Goal: Task Accomplishment & Management: Manage account settings

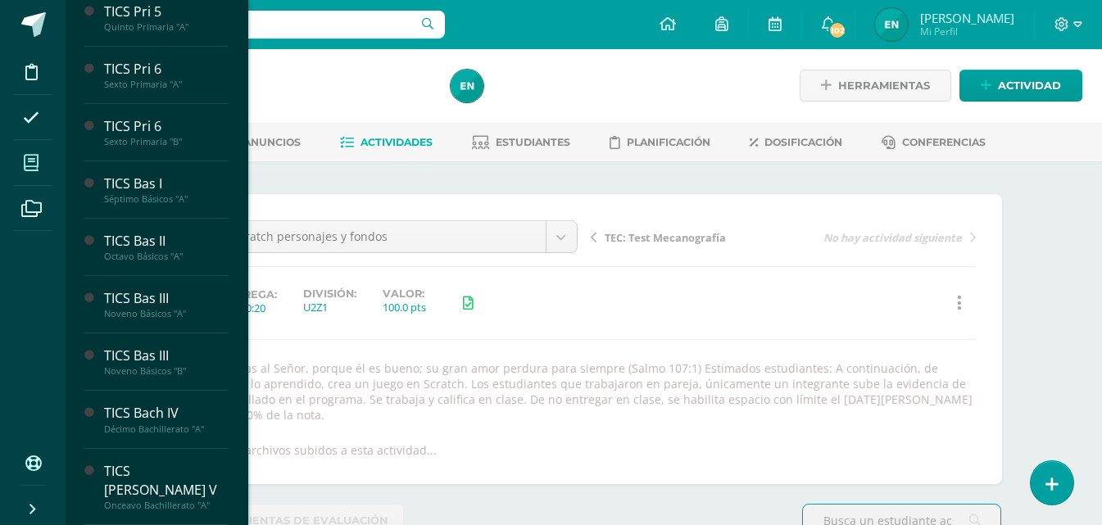
scroll to position [337, 0]
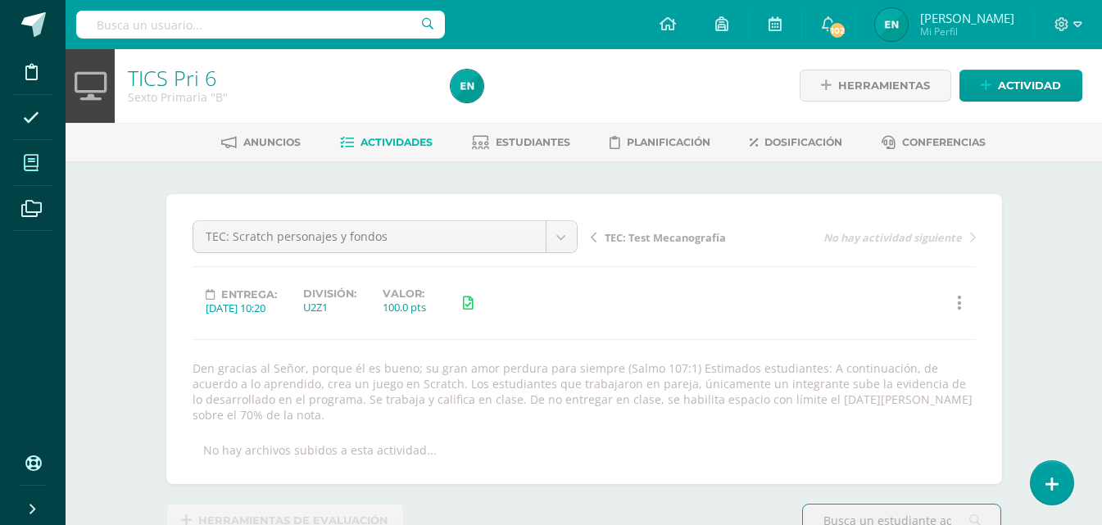
click at [38, 170] on icon at bounding box center [31, 163] width 15 height 16
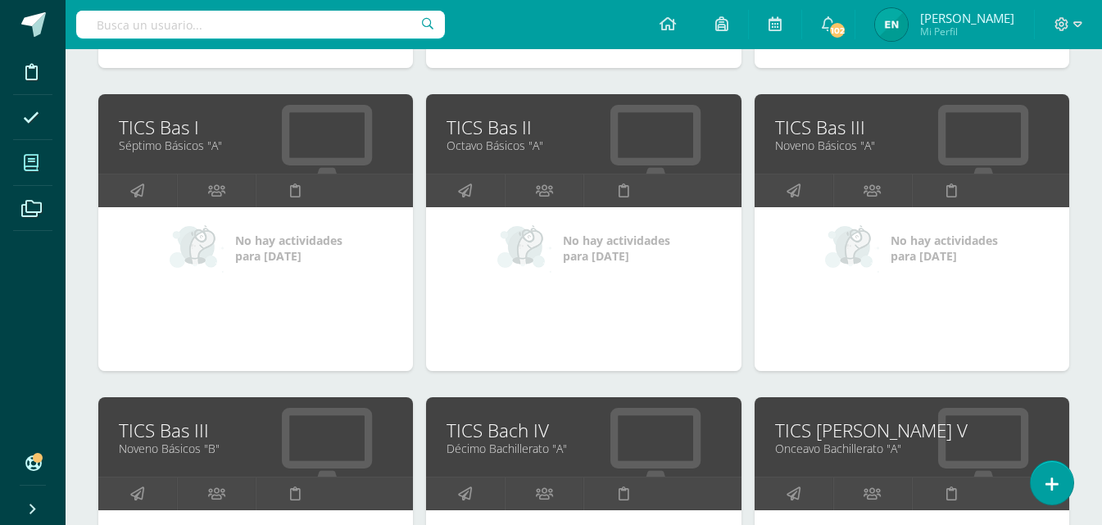
scroll to position [1404, 0]
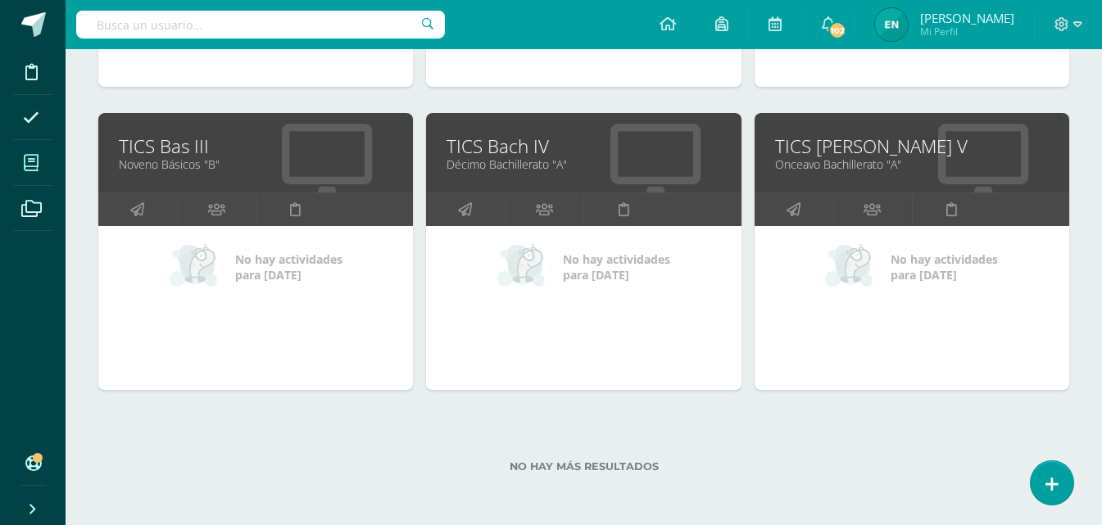
click at [609, 174] on div at bounding box center [655, 154] width 172 height 110
click at [474, 181] on div "TICS Bach IV Décimo Bachillerato "A"" at bounding box center [583, 152] width 315 height 79
click at [479, 168] on link "Décimo Bachillerato "A"" at bounding box center [583, 164] width 274 height 16
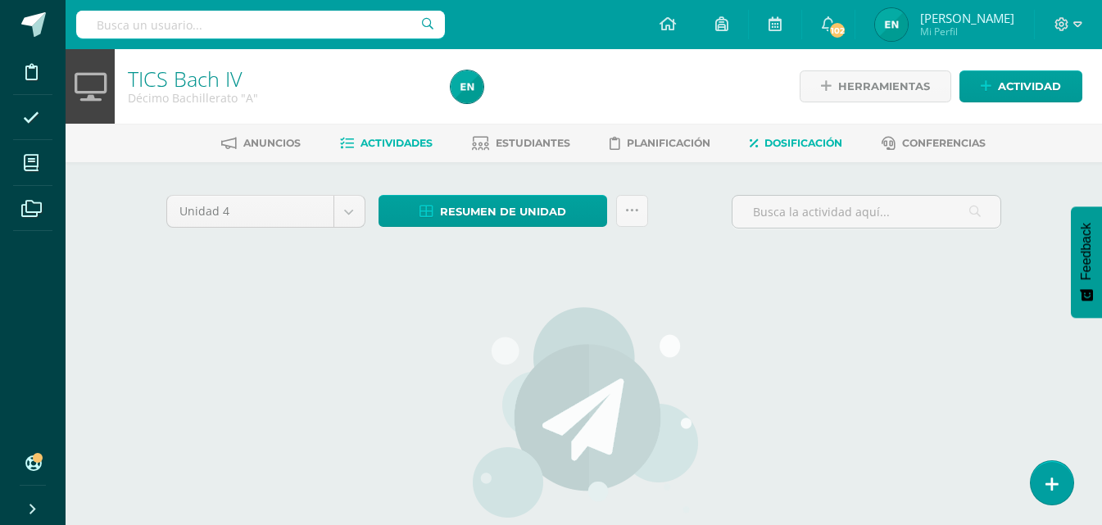
click at [812, 134] on link "Dosificación" at bounding box center [796, 143] width 93 height 26
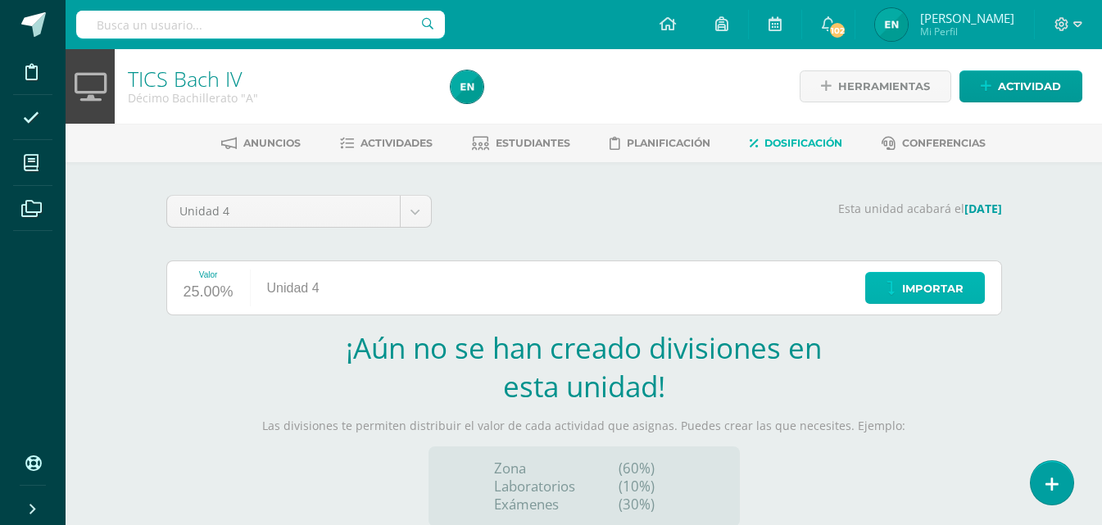
click at [940, 283] on span "Importar" at bounding box center [932, 289] width 61 height 30
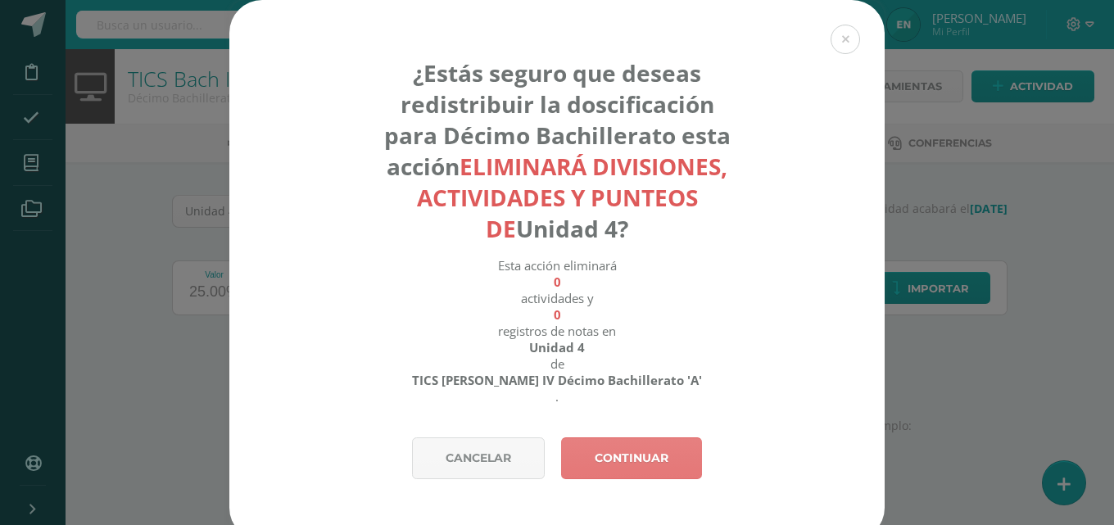
click at [657, 467] on link "Continuar" at bounding box center [631, 458] width 141 height 42
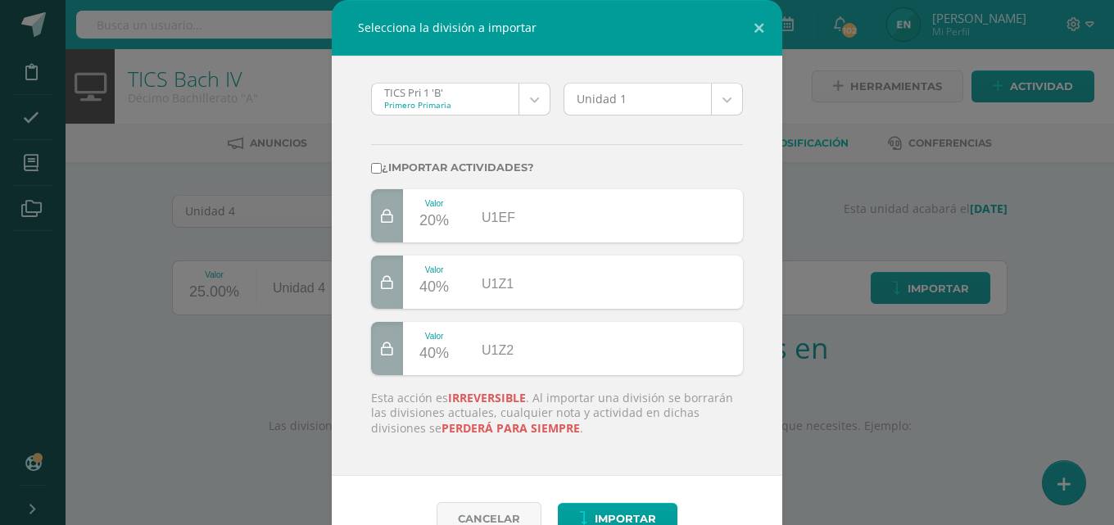
click at [722, 99] on body "Selecciona la división a importar TICS Pri 1 'B' Primero Primaria TICS Pri 1 'B…" at bounding box center [557, 347] width 1114 height 694
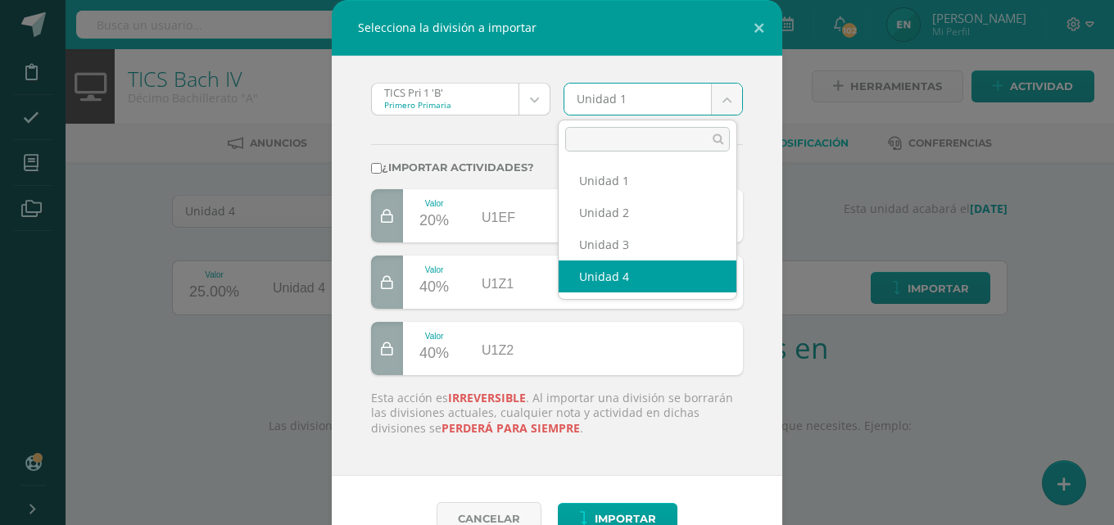
select select "19492"
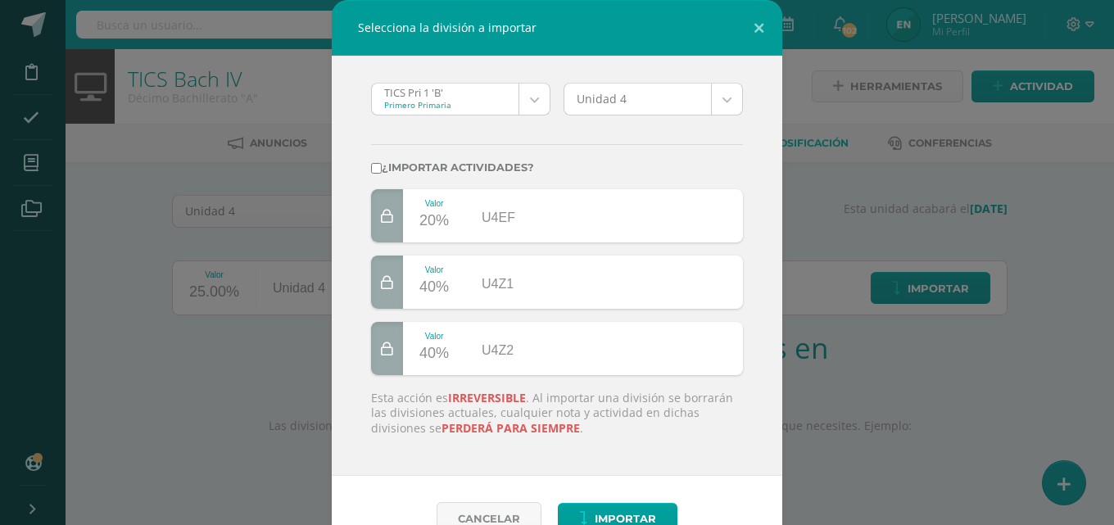
click at [371, 165] on input "¿Importar actividades?" at bounding box center [376, 168] width 11 height 11
checkbox input "true"
click at [611, 509] on span "Importar" at bounding box center [625, 519] width 61 height 30
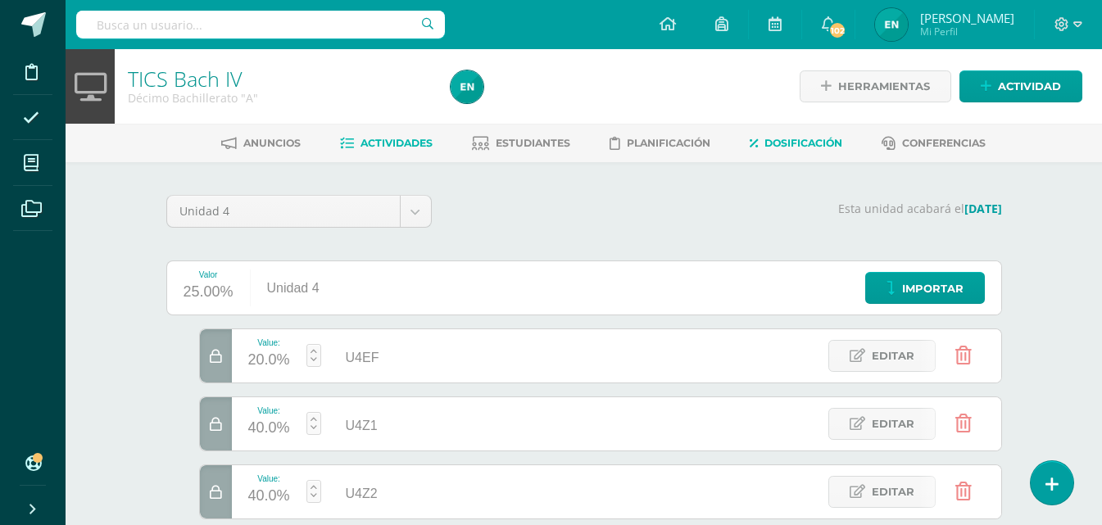
click at [392, 136] on link "Actividades" at bounding box center [386, 143] width 93 height 26
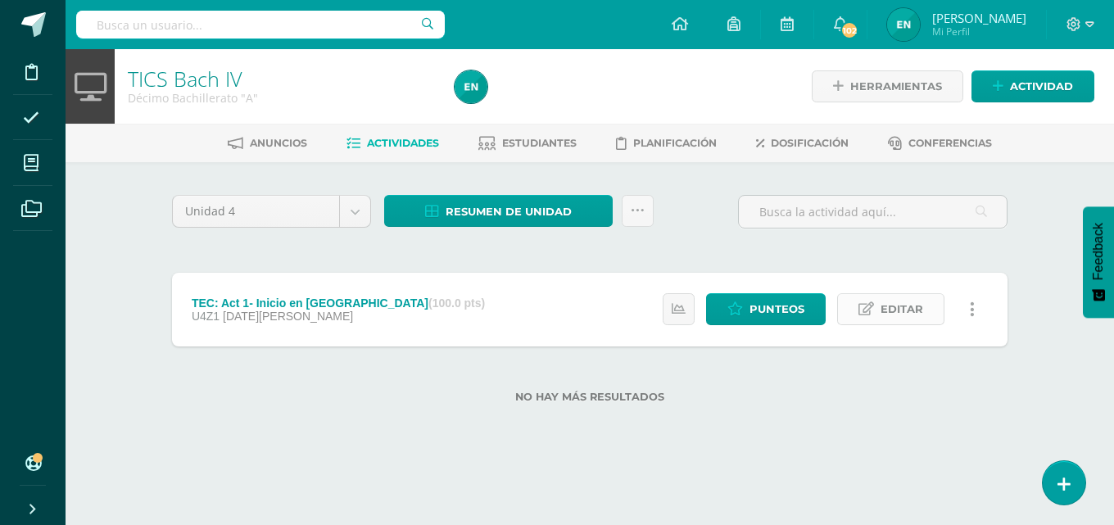
click at [901, 306] on span "Editar" at bounding box center [902, 309] width 43 height 30
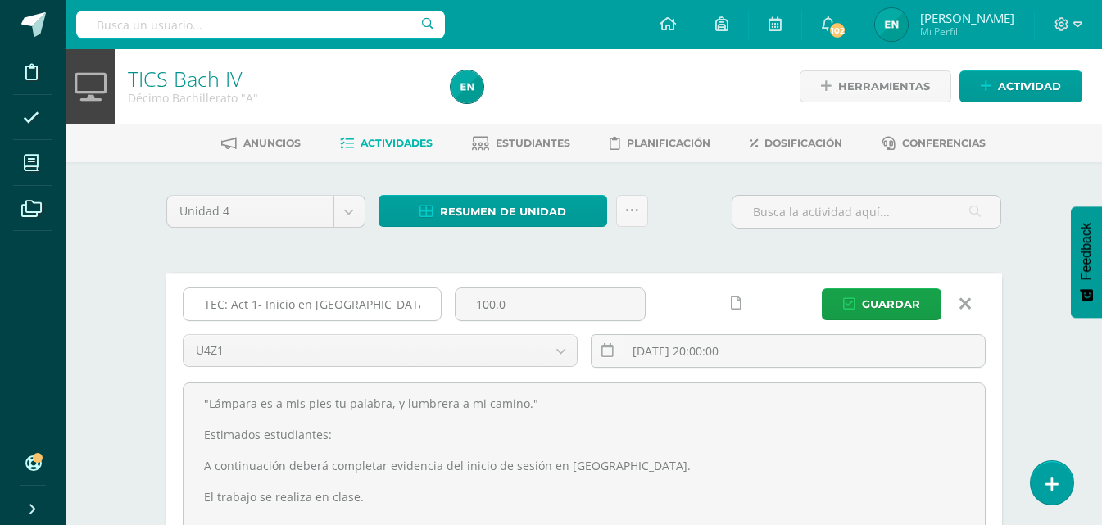
drag, startPoint x: 365, startPoint y: 300, endPoint x: 265, endPoint y: 303, distance: 100.8
click at [265, 303] on input "TEC: Act 1- Inicio en Edoo" at bounding box center [312, 304] width 257 height 32
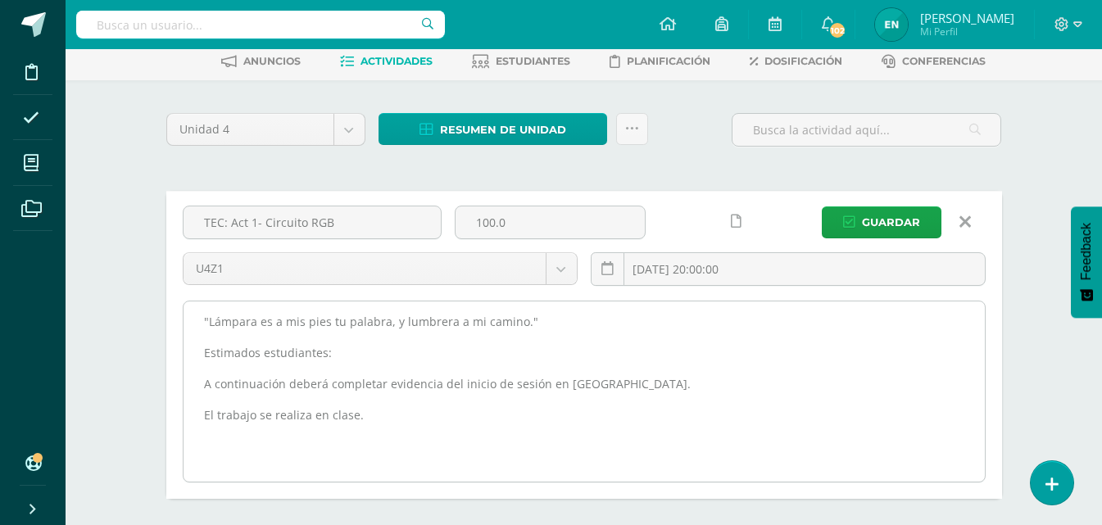
type input "TEC: Act 1- Circuito RGB"
drag, startPoint x: 374, startPoint y: 415, endPoint x: 201, endPoint y: 384, distance: 176.4
click at [201, 384] on textarea ""Lámpara es a mis pies tu palabra, y lumbrera a mi camino." Estimados estudiant…" at bounding box center [584, 391] width 801 height 180
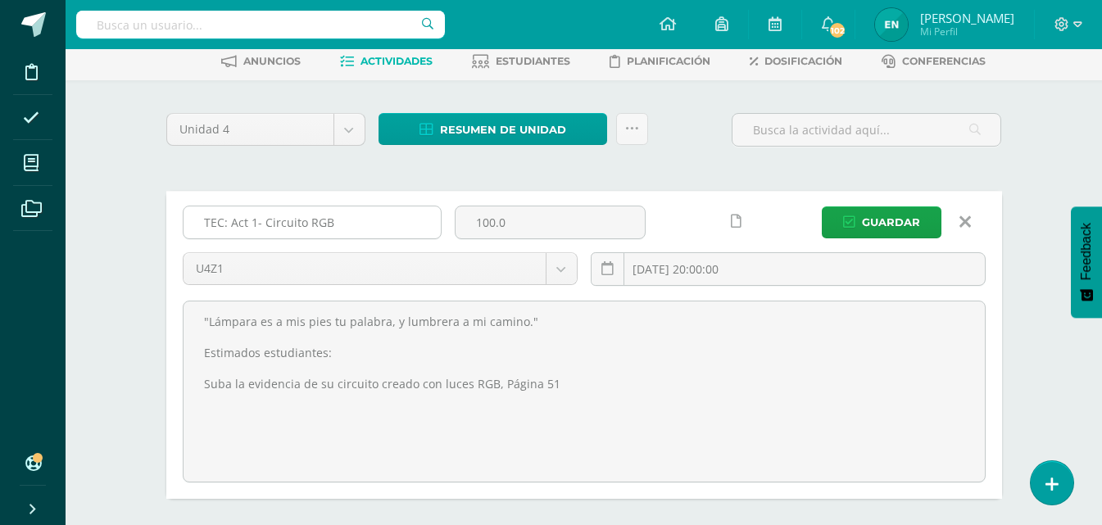
type textarea ""Lámpara es a mis pies tu palabra, y lumbrera a mi camino." Estimados estudiant…"
drag, startPoint x: 222, startPoint y: 222, endPoint x: 197, endPoint y: 222, distance: 24.6
click at [197, 222] on input "TEC: Act 1- Circuito RGB" at bounding box center [312, 222] width 257 height 32
type input "[PERSON_NAME]: Act 1- Circuito RGB"
click at [759, 274] on input "2025-08-14 20:00:00" at bounding box center [787, 269] width 393 height 32
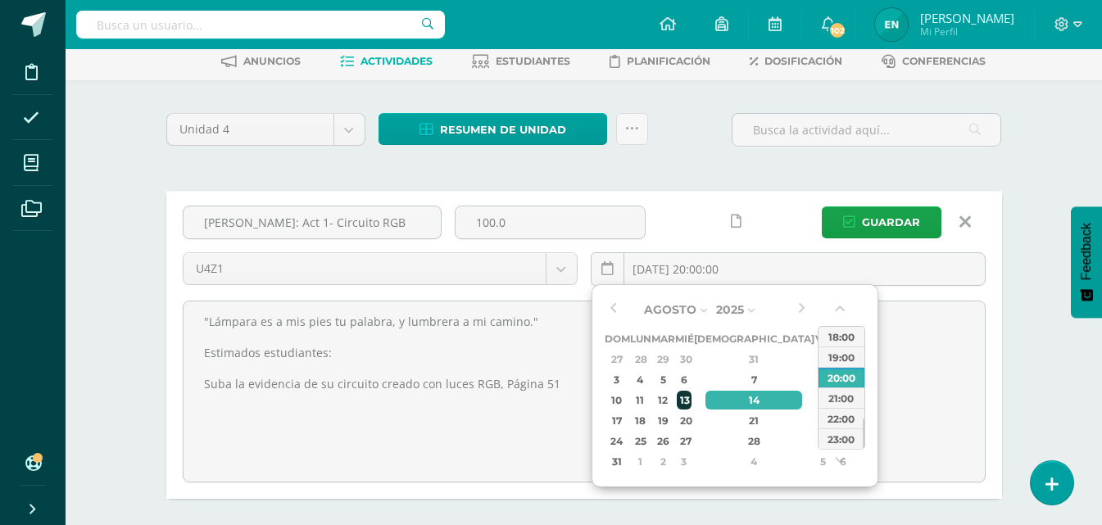
click at [691, 396] on div "13" at bounding box center [684, 400] width 15 height 19
type input "2025-08-13 20:00"
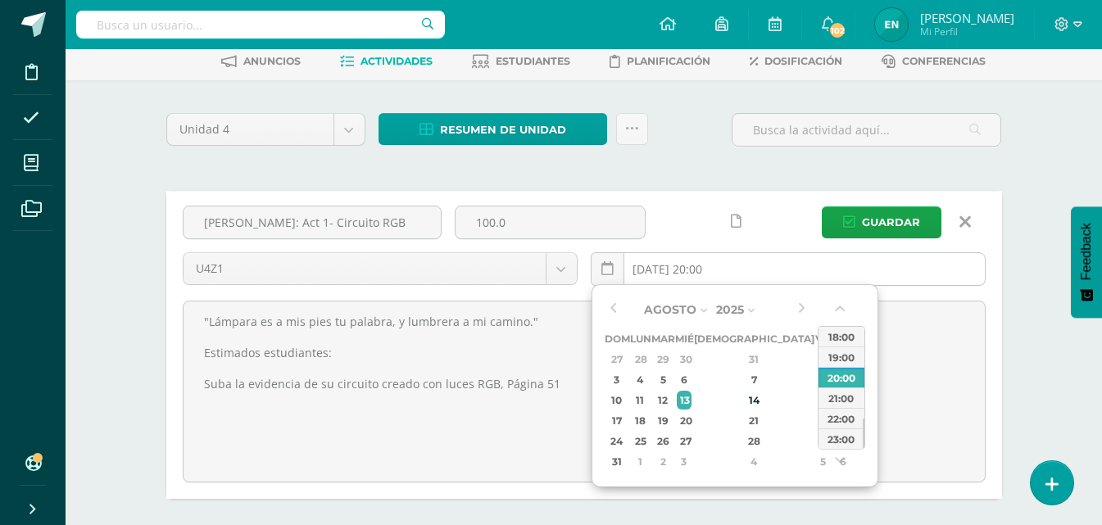
click at [749, 280] on input "2025-08-13 20:00" at bounding box center [787, 269] width 393 height 32
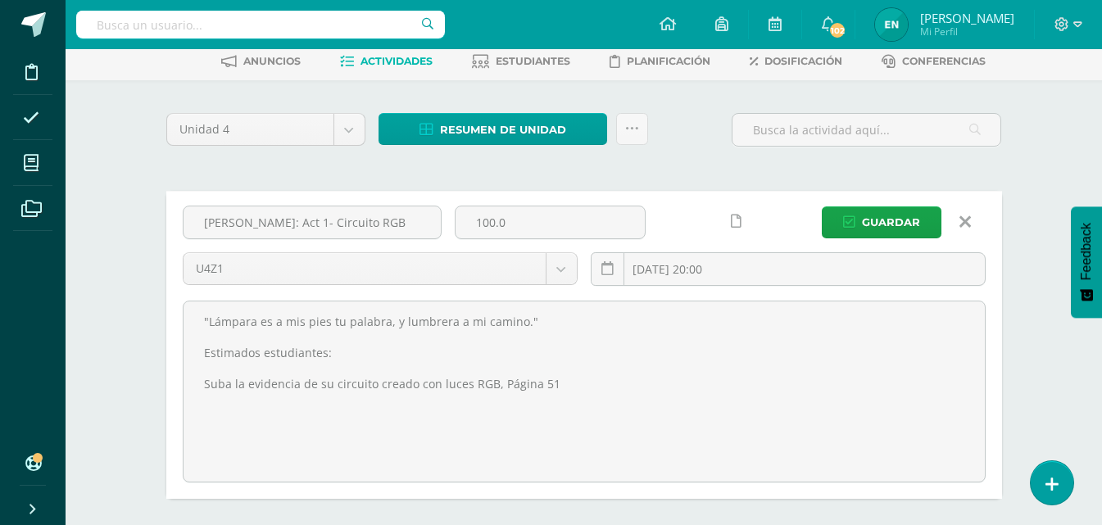
click at [741, 225] on link at bounding box center [736, 222] width 32 height 32
click at [896, 224] on span "Guardar" at bounding box center [891, 222] width 58 height 30
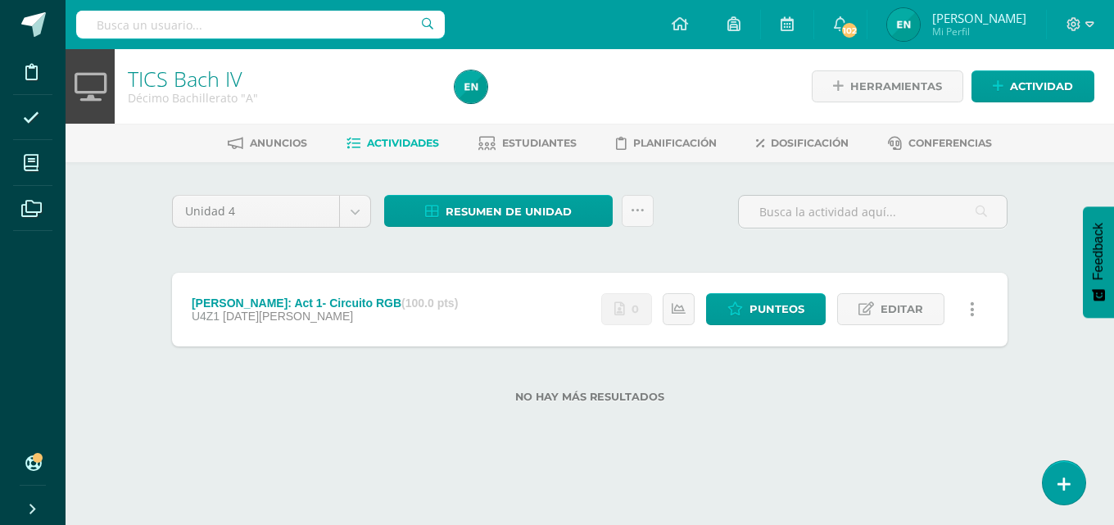
click at [977, 319] on link at bounding box center [972, 309] width 32 height 32
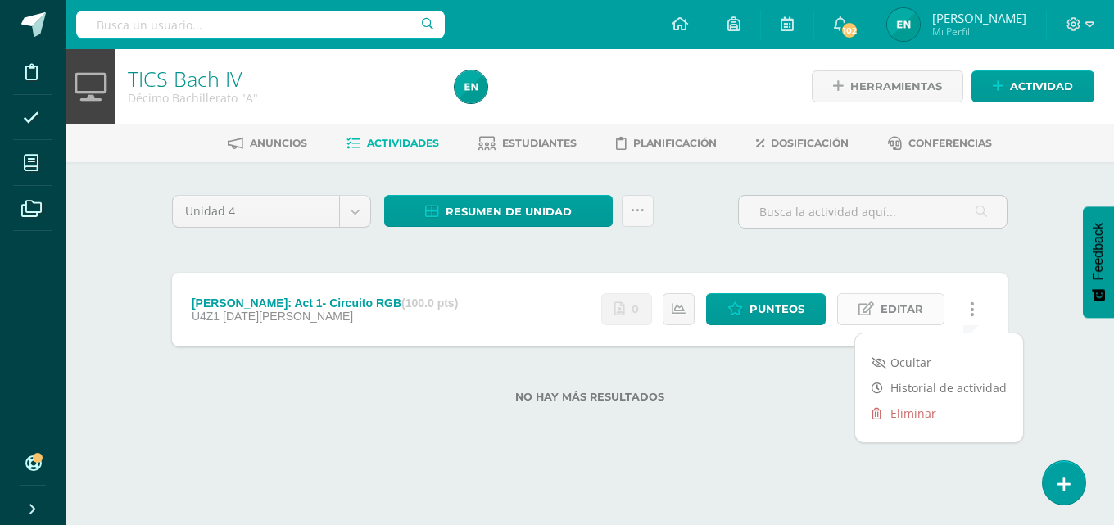
click at [892, 301] on span "Editar" at bounding box center [902, 309] width 43 height 30
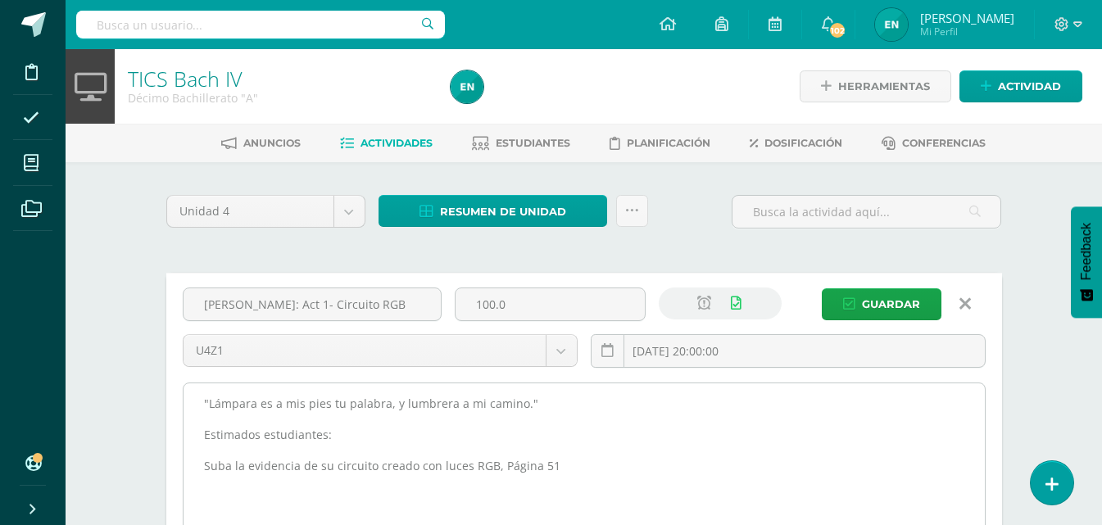
scroll to position [164, 0]
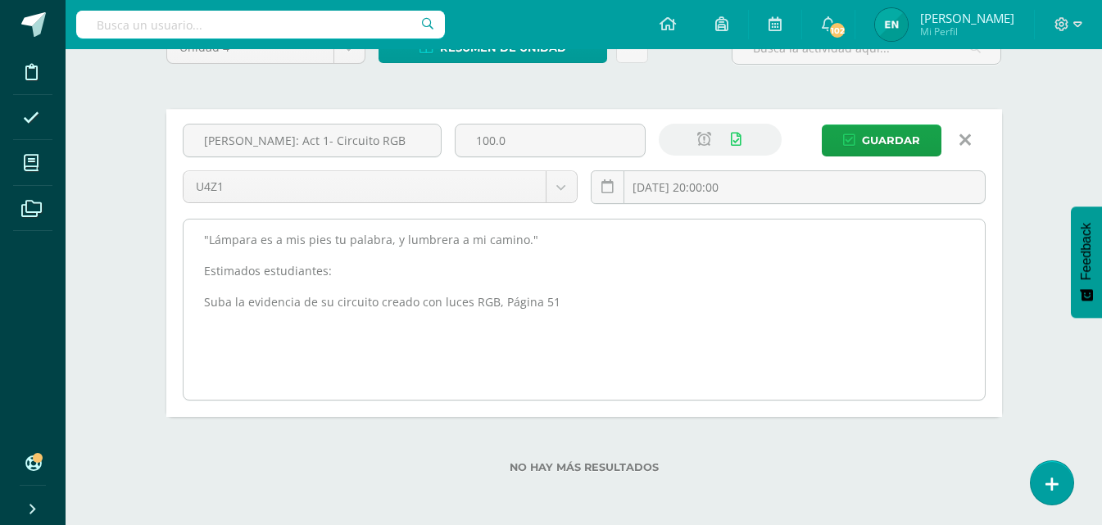
drag, startPoint x: 573, startPoint y: 297, endPoint x: 190, endPoint y: 235, distance: 387.6
click at [190, 235] on textarea ""Lámpara es a mis pies tu palabra, y lumbrera a mi camino." Estimados estudiant…" at bounding box center [584, 310] width 801 height 180
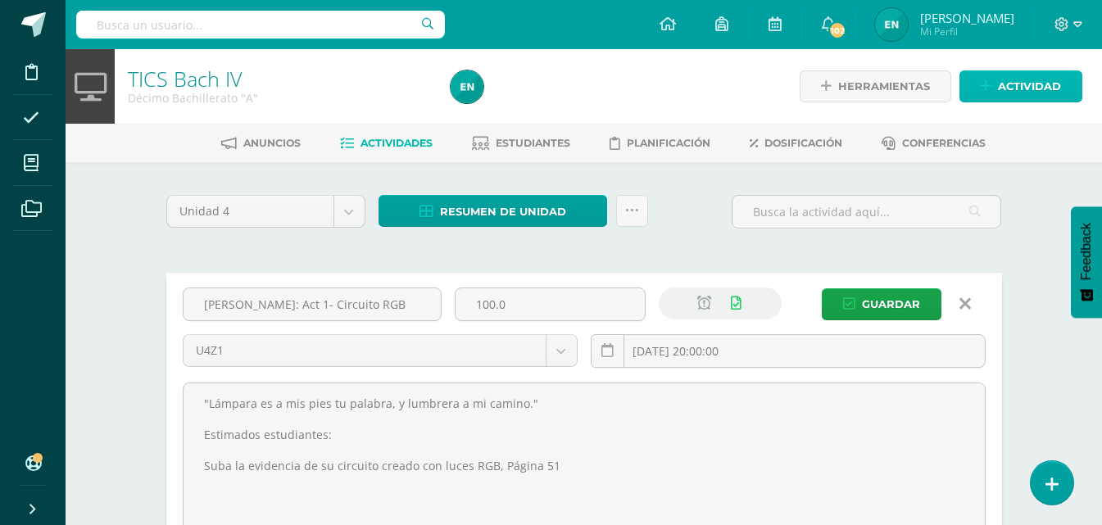
click at [1008, 83] on span "Actividad" at bounding box center [1029, 86] width 63 height 30
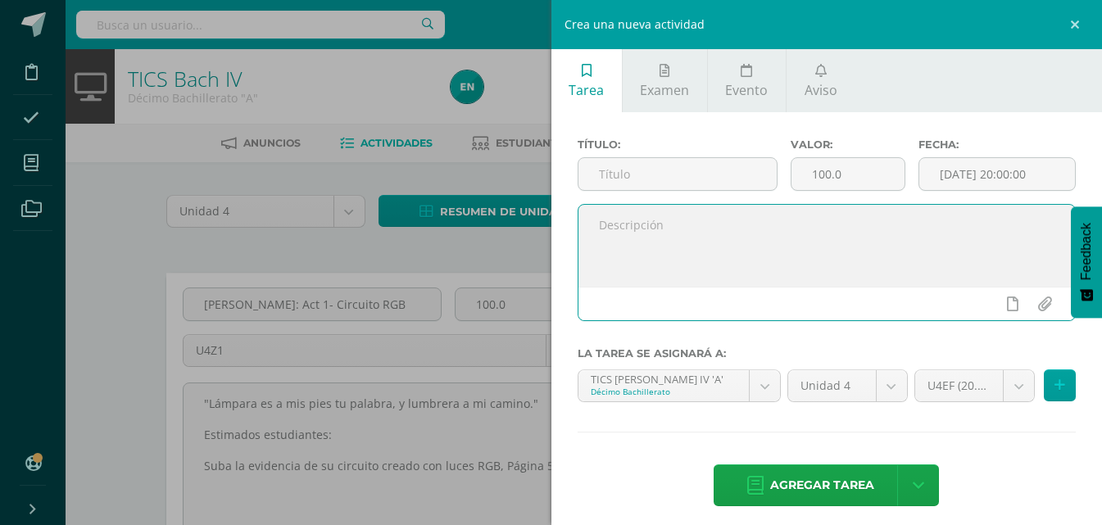
click at [705, 245] on textarea at bounding box center [826, 246] width 497 height 82
paste textarea ""Lámpara es a mis pies tu palabra, y lumbrera a mi camino." Estimados estudiant…"
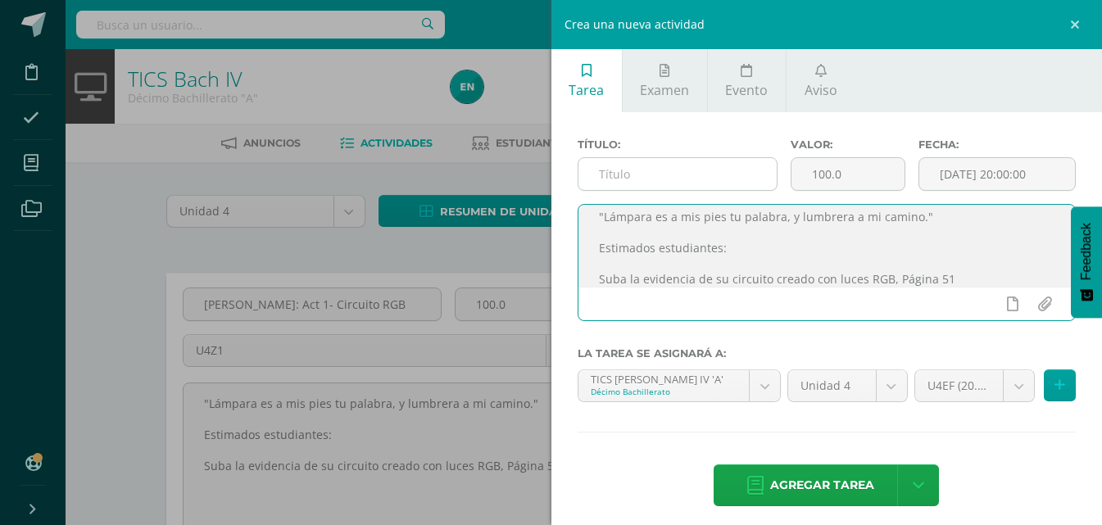
type textarea ""Lámpara es a mis pies tu palabra, y lumbrera a mi camino." Estimados estudiant…"
click at [666, 186] on input "text" at bounding box center [677, 174] width 198 height 32
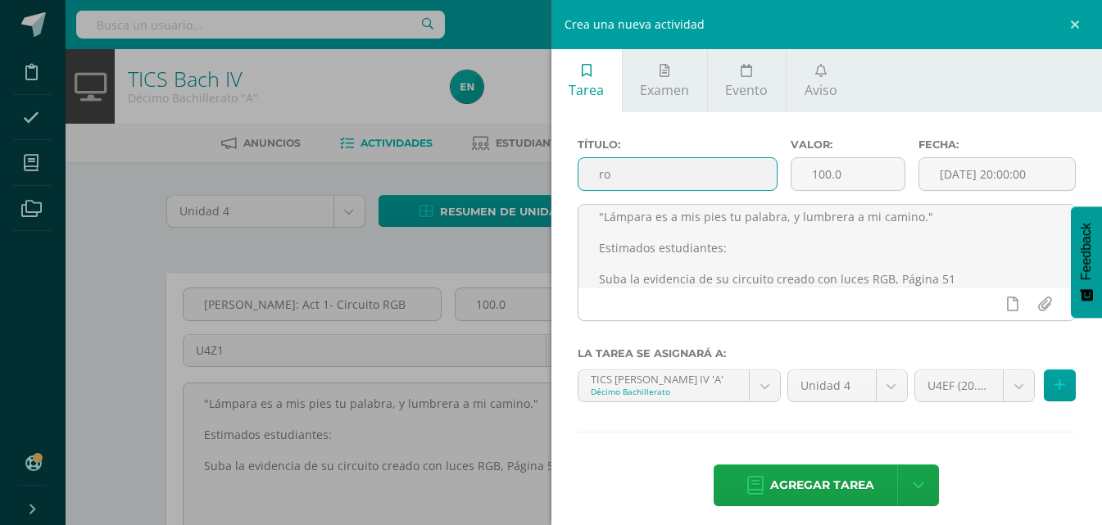
type input "r"
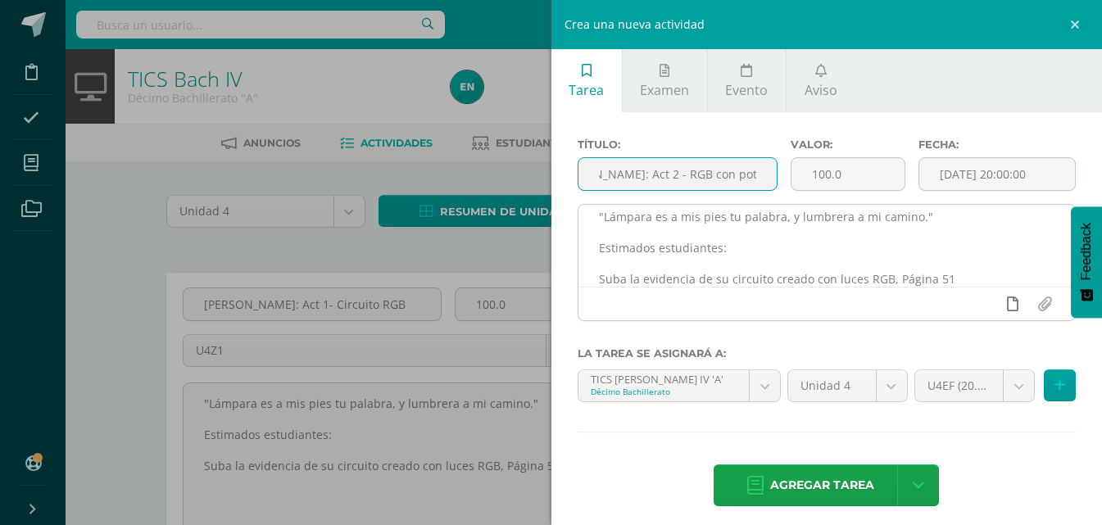
type input "[PERSON_NAME]: Act 2 - RGB con potenciómetro"
click at [1007, 305] on icon at bounding box center [1012, 304] width 11 height 15
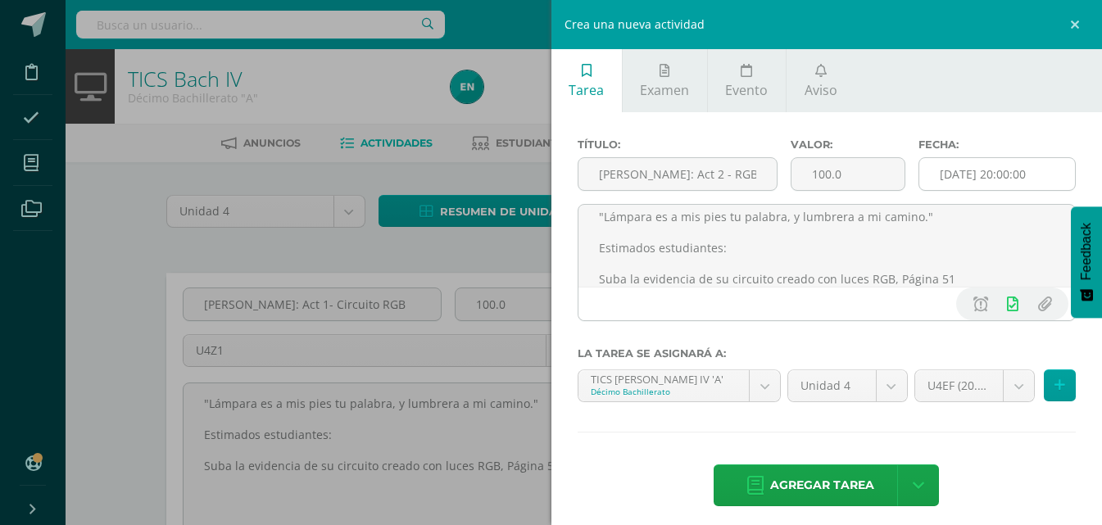
click at [996, 170] on input "[DATE] 20:00:00" at bounding box center [997, 174] width 156 height 32
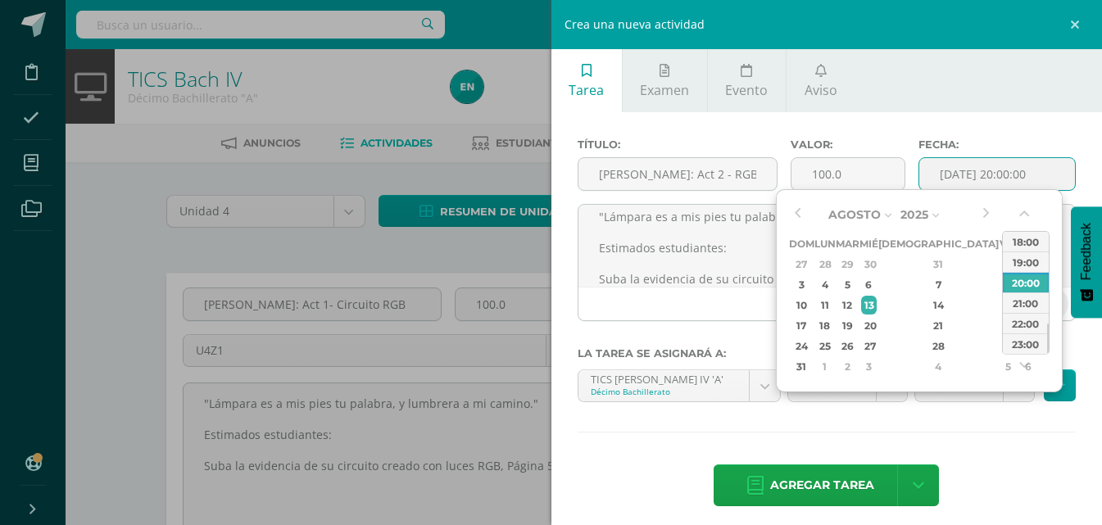
click at [996, 170] on input "[DATE] 20:00:00" at bounding box center [997, 174] width 156 height 32
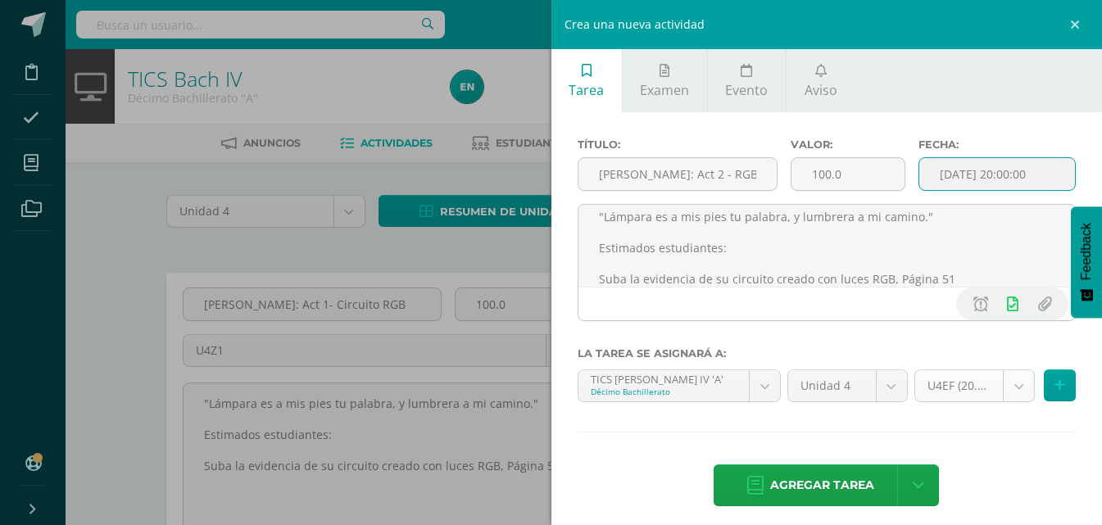
type input "2025-08-13 20:00"
click at [996, 385] on body "La tarea ROB: Act 1- Circuito RGB fue editada exitosamente. Disciplina Asistenc…" at bounding box center [551, 345] width 1102 height 690
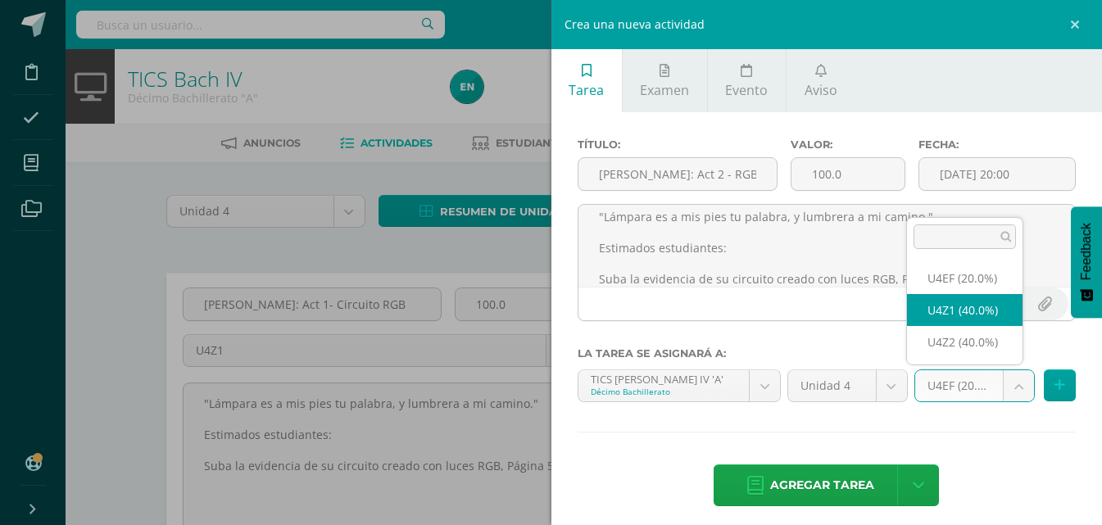
select select "31170"
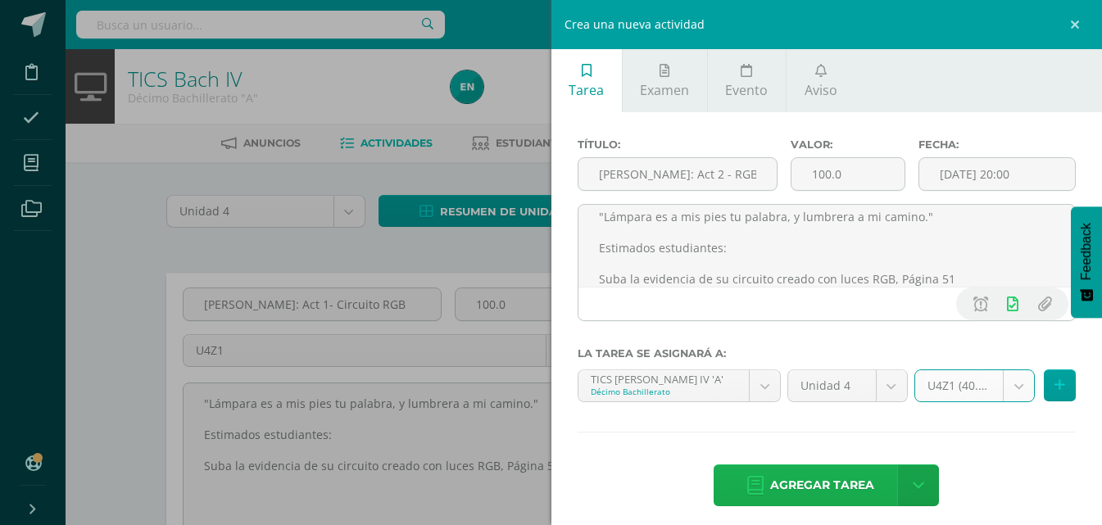
click at [861, 478] on span "Agregar tarea" at bounding box center [822, 485] width 104 height 40
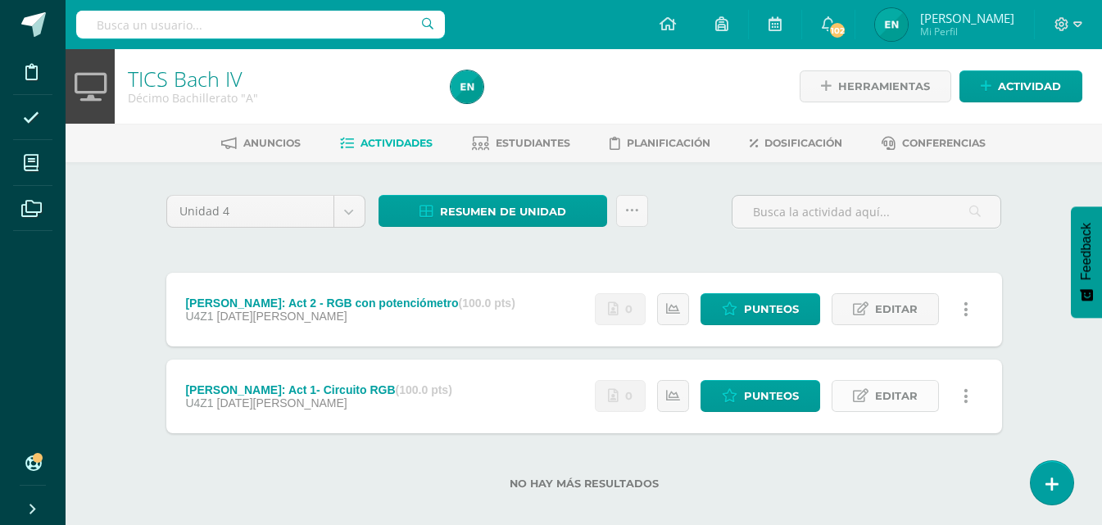
click at [868, 392] on link "Editar" at bounding box center [885, 396] width 107 height 32
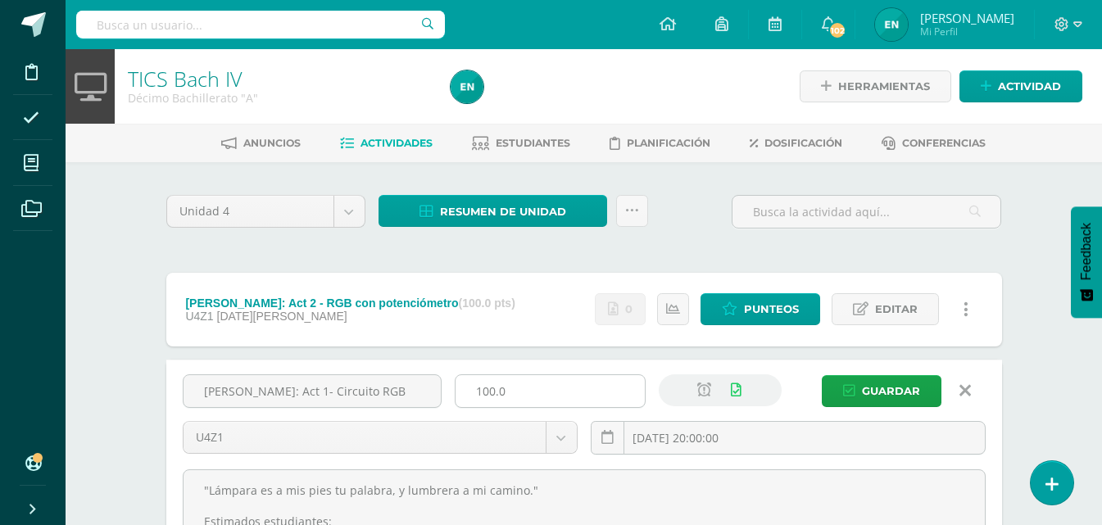
scroll to position [164, 0]
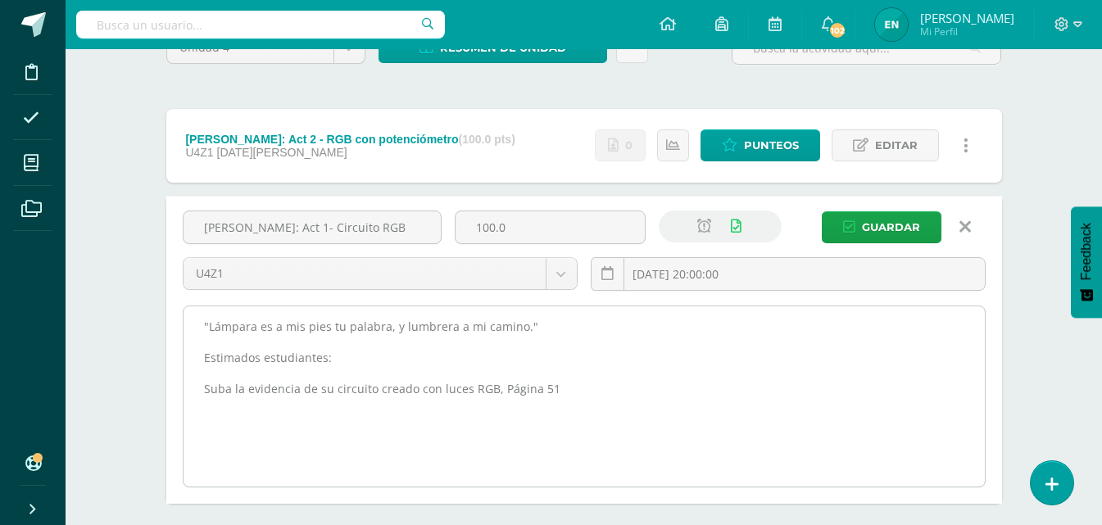
drag, startPoint x: 566, startPoint y: 387, endPoint x: 554, endPoint y: 389, distance: 12.4
click at [554, 389] on textarea ""Lámpara es a mis pies tu palabra, y lumbrera a mi camino." Estimados estudiant…" at bounding box center [584, 396] width 801 height 180
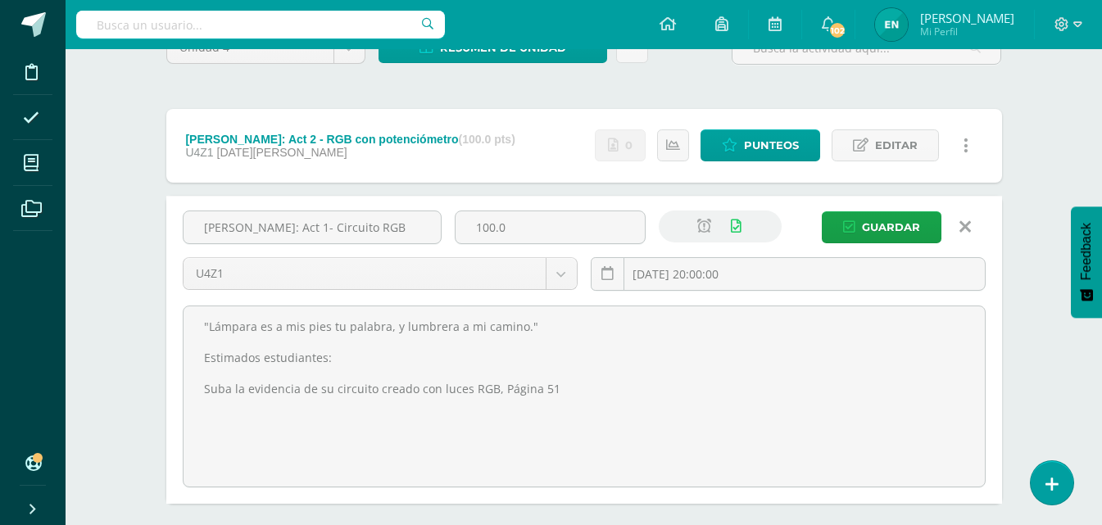
click at [969, 224] on icon at bounding box center [964, 227] width 11 height 18
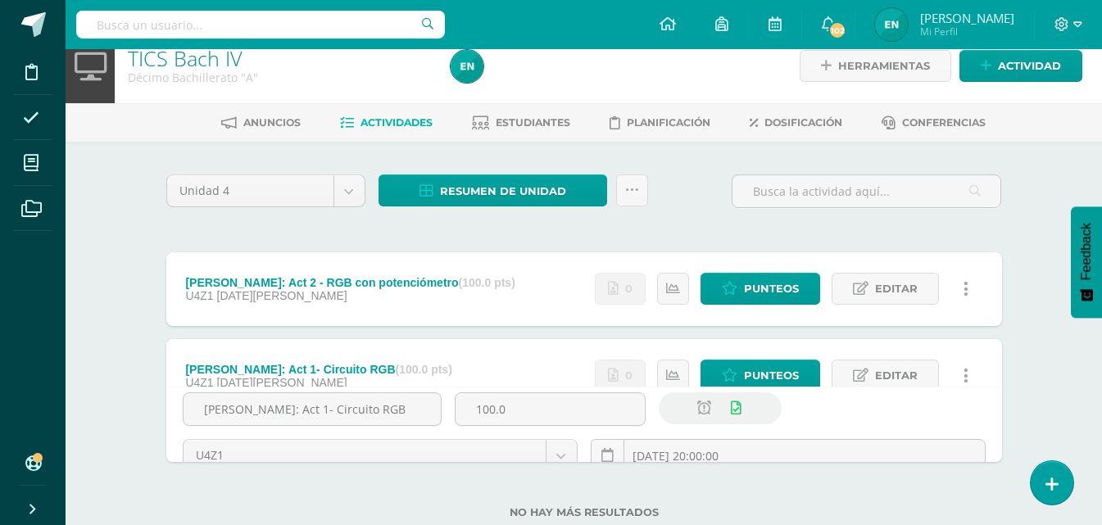
scroll to position [17, 0]
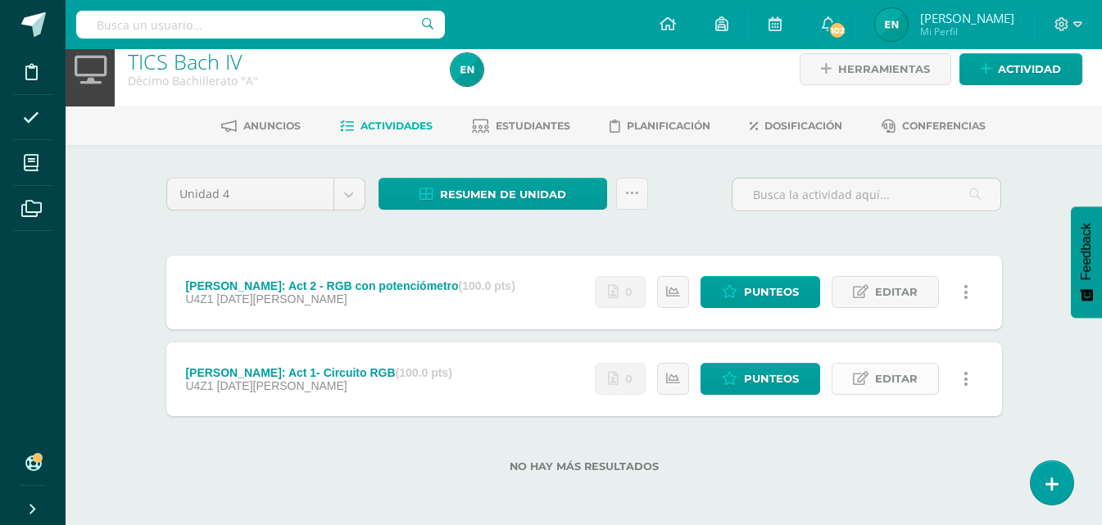
click at [880, 376] on span "Editar" at bounding box center [896, 379] width 43 height 30
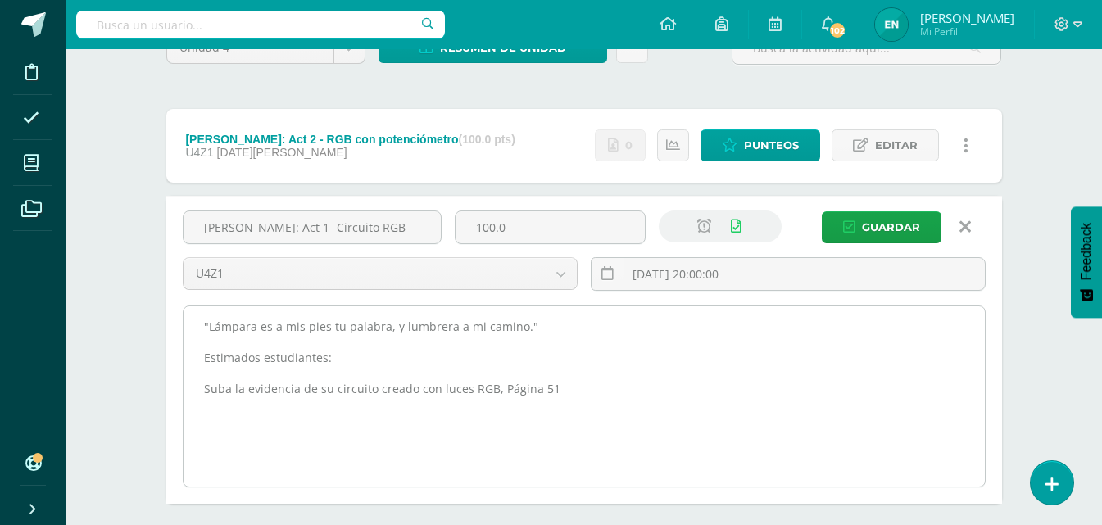
scroll to position [246, 0]
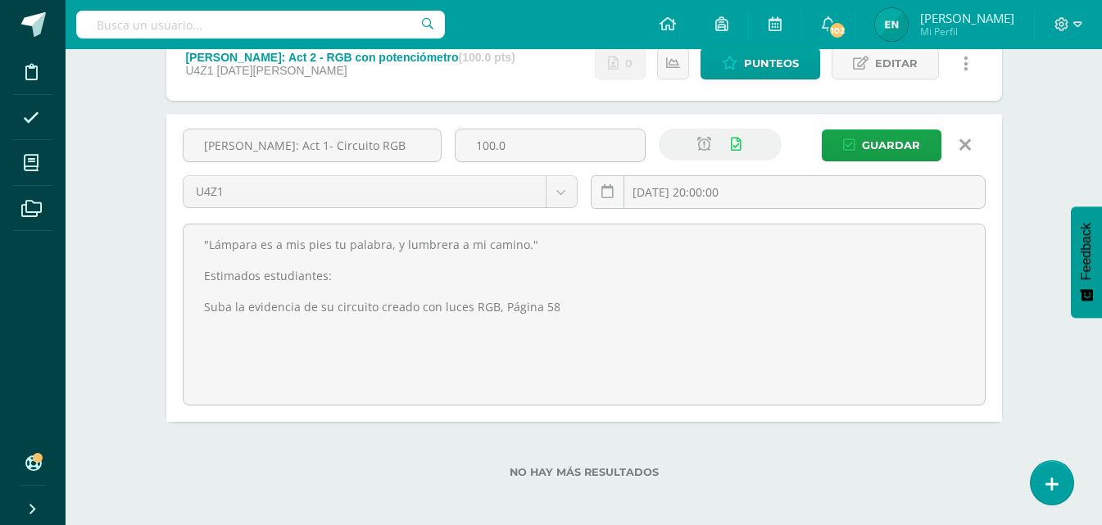
type textarea ""Lámpara es a mis pies tu palabra, y lumbrera a mi camino." Estimados estudiant…"
click at [976, 148] on link at bounding box center [966, 144] width 42 height 31
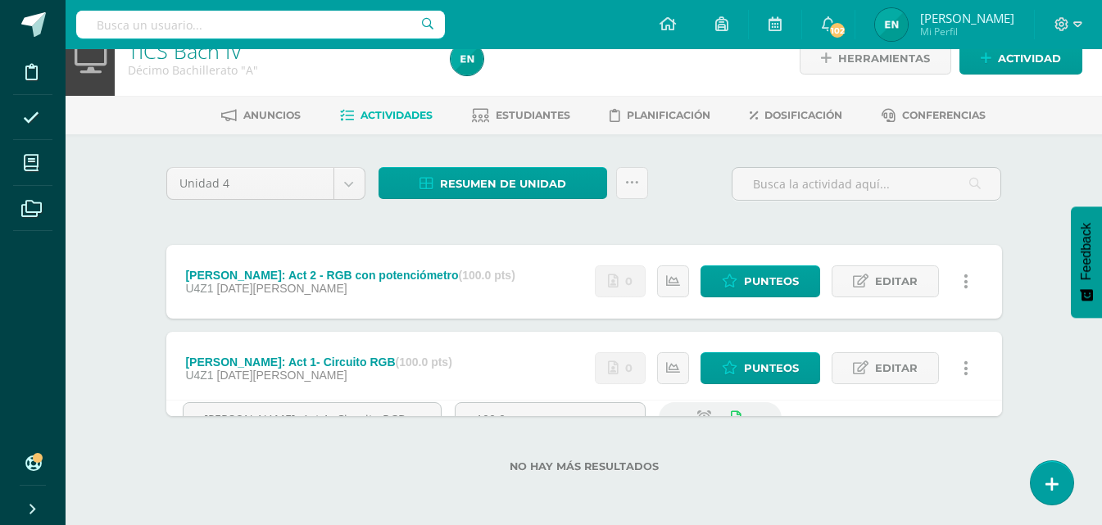
scroll to position [17, 0]
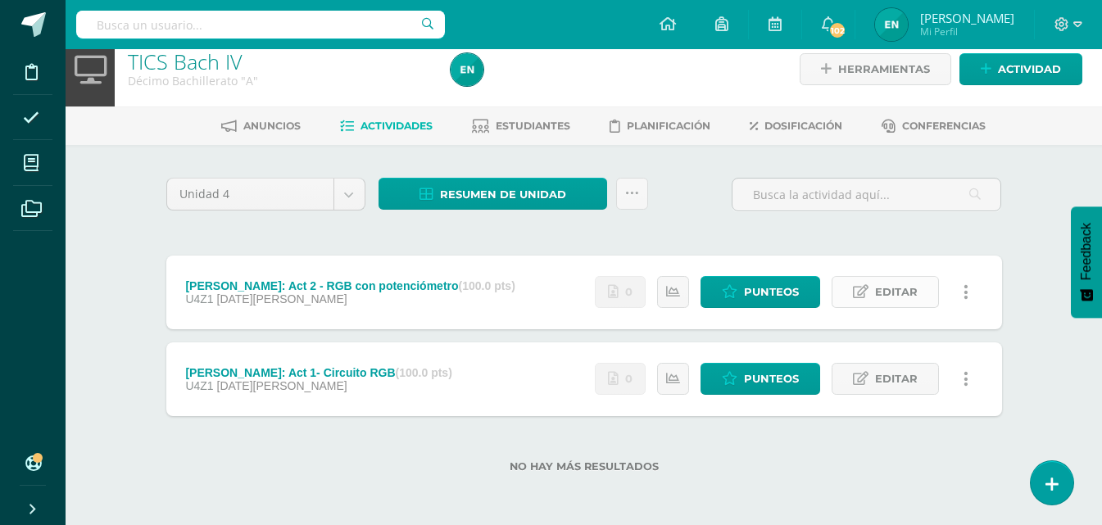
click at [877, 289] on span "Editar" at bounding box center [896, 292] width 43 height 30
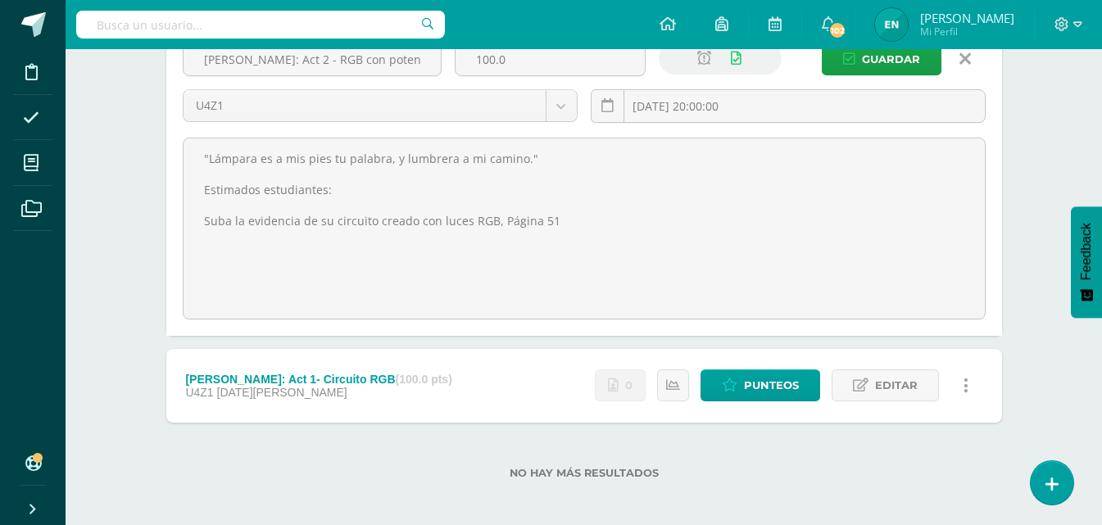
scroll to position [246, 0]
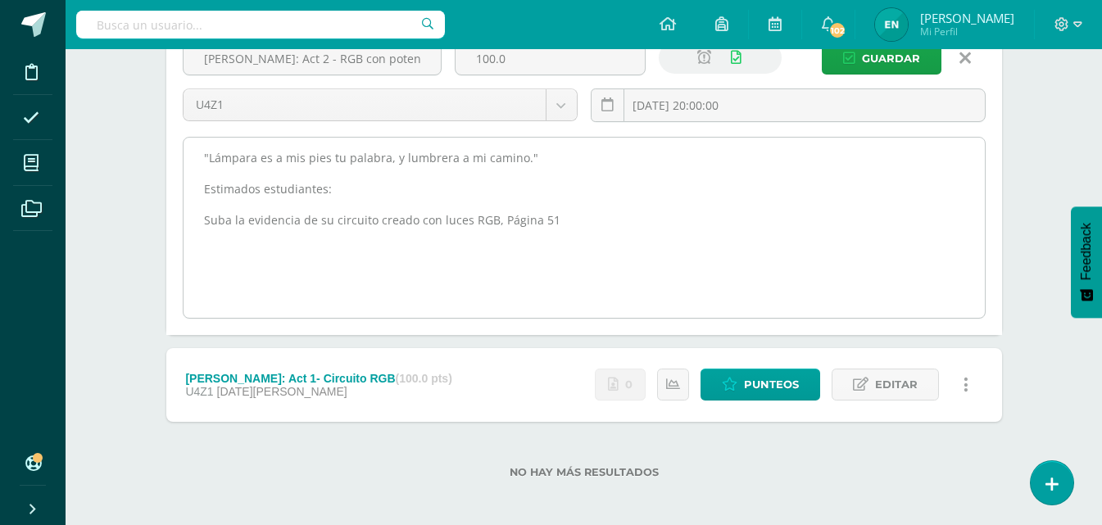
click at [569, 224] on textarea ""Lámpara es a mis pies tu palabra, y lumbrera a mi camino." Estimados estudiant…" at bounding box center [584, 228] width 801 height 180
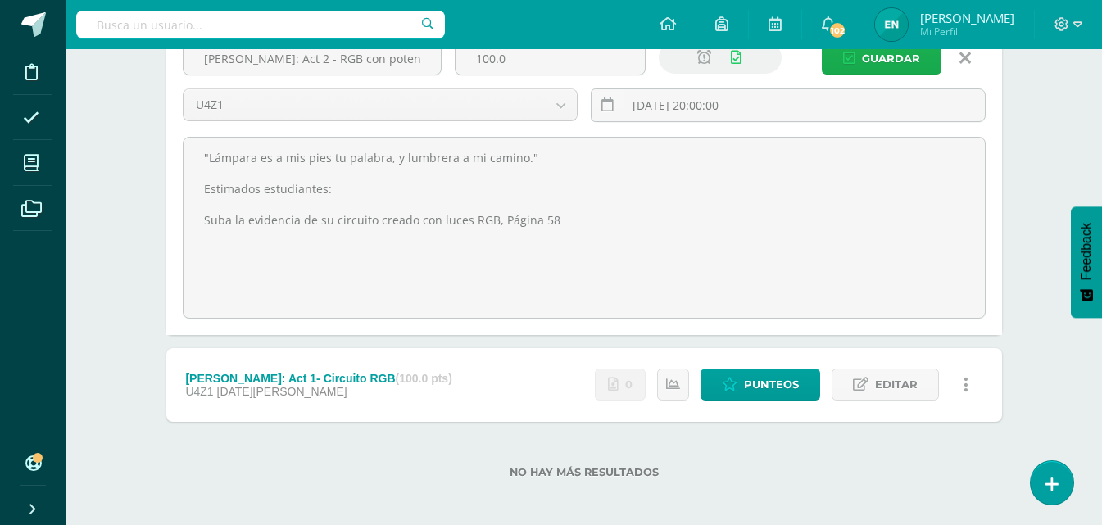
type textarea ""Lámpara es a mis pies tu palabra, y lumbrera a mi camino." Estimados estudiant…"
click at [892, 61] on span "Guardar" at bounding box center [891, 58] width 58 height 30
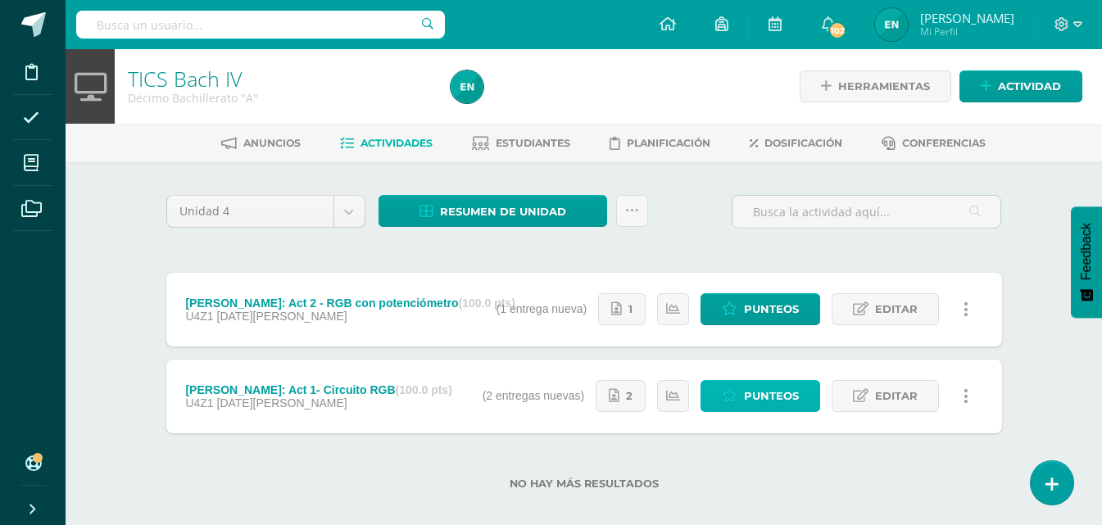
click at [773, 402] on span "Punteos" at bounding box center [771, 396] width 55 height 30
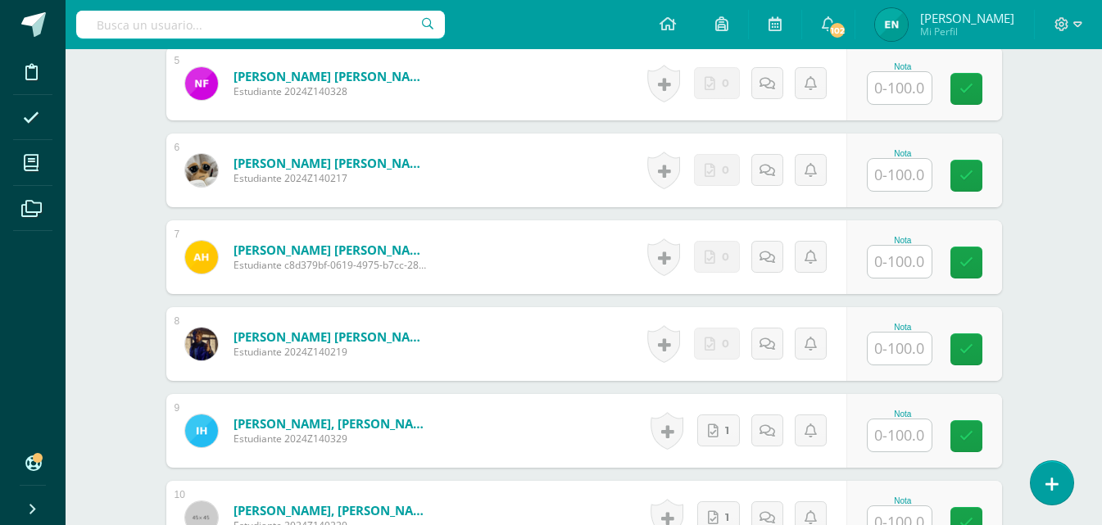
scroll to position [1229, 0]
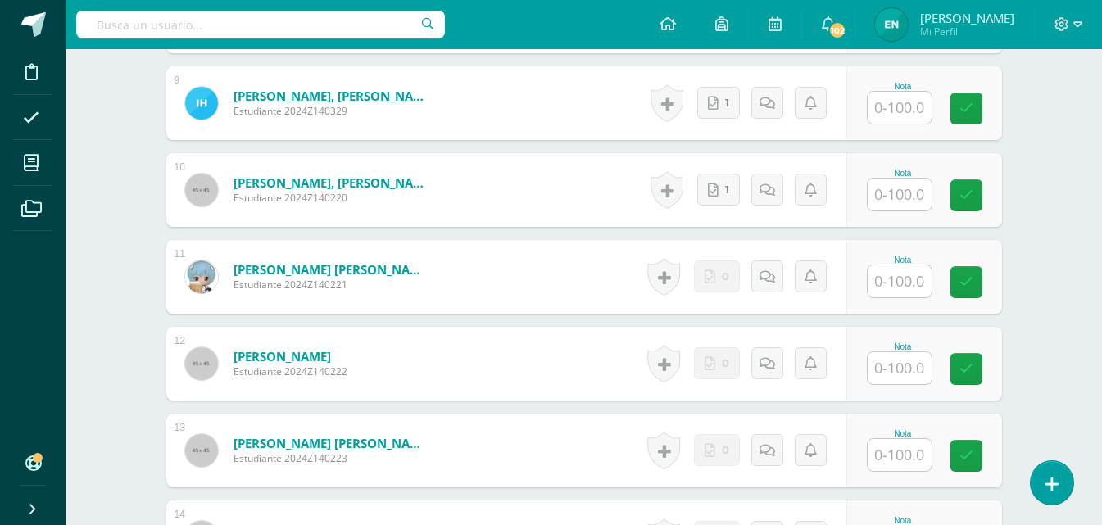
click at [909, 283] on input "text" at bounding box center [900, 281] width 64 height 32
type input "10"
click at [922, 358] on input "text" at bounding box center [900, 368] width 64 height 32
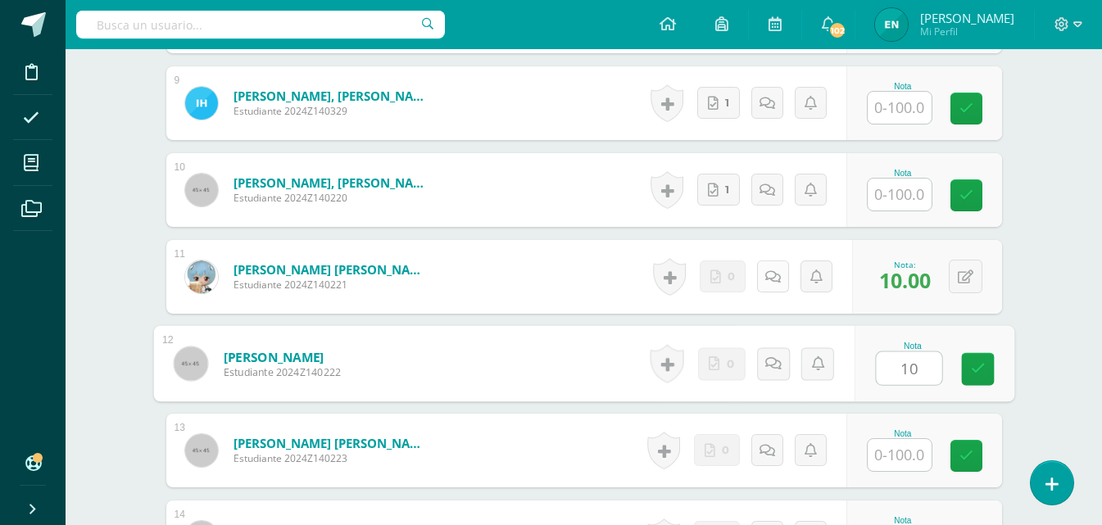
type input "10"
click at [772, 285] on link at bounding box center [773, 277] width 32 height 32
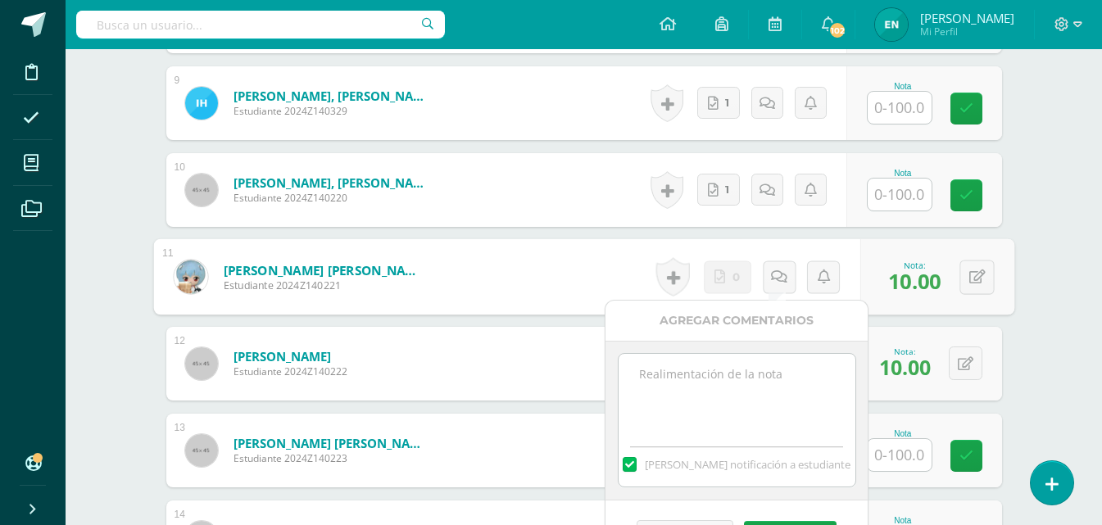
click at [673, 423] on textarea at bounding box center [737, 395] width 237 height 82
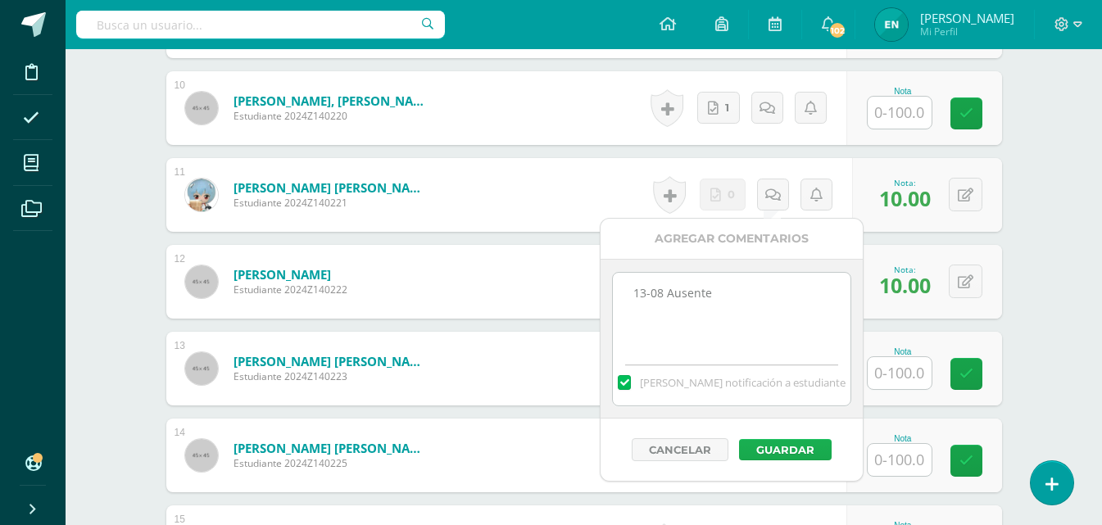
type textarea "13-08 Ausente"
click at [786, 451] on button "Guardar" at bounding box center [785, 449] width 93 height 21
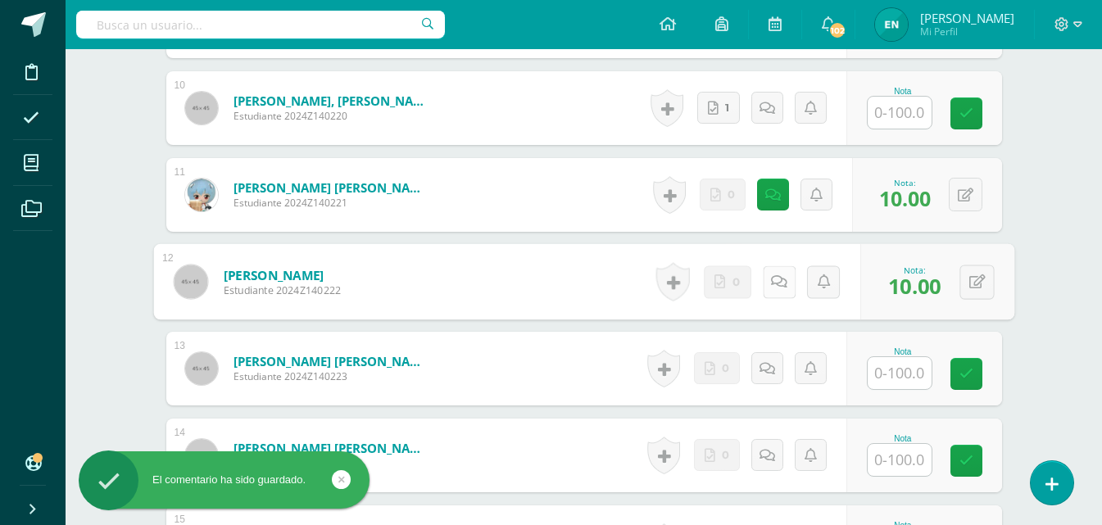
click at [762, 275] on link at bounding box center [778, 281] width 33 height 33
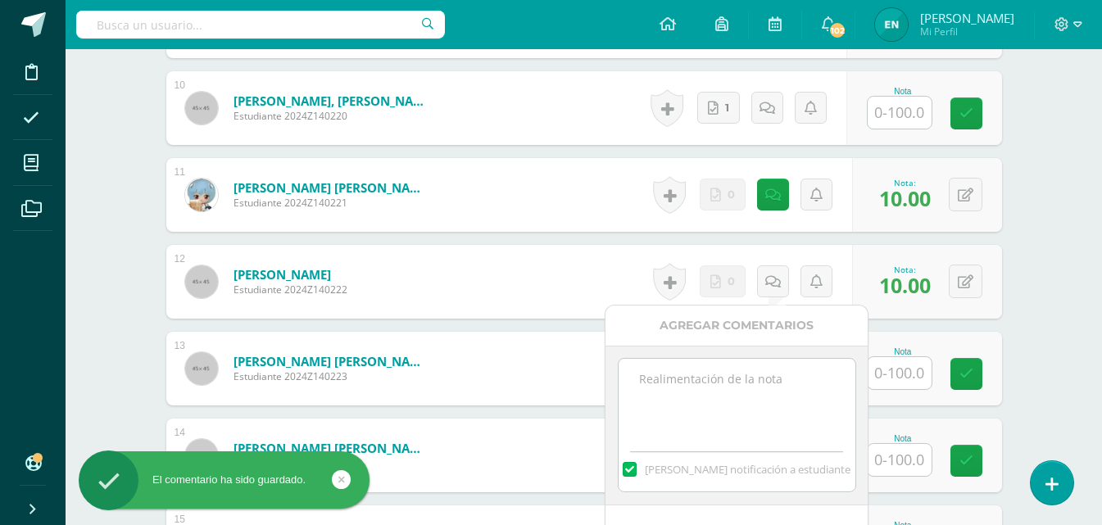
click at [699, 384] on textarea at bounding box center [737, 400] width 237 height 82
paste textarea "13-08 Ausente"
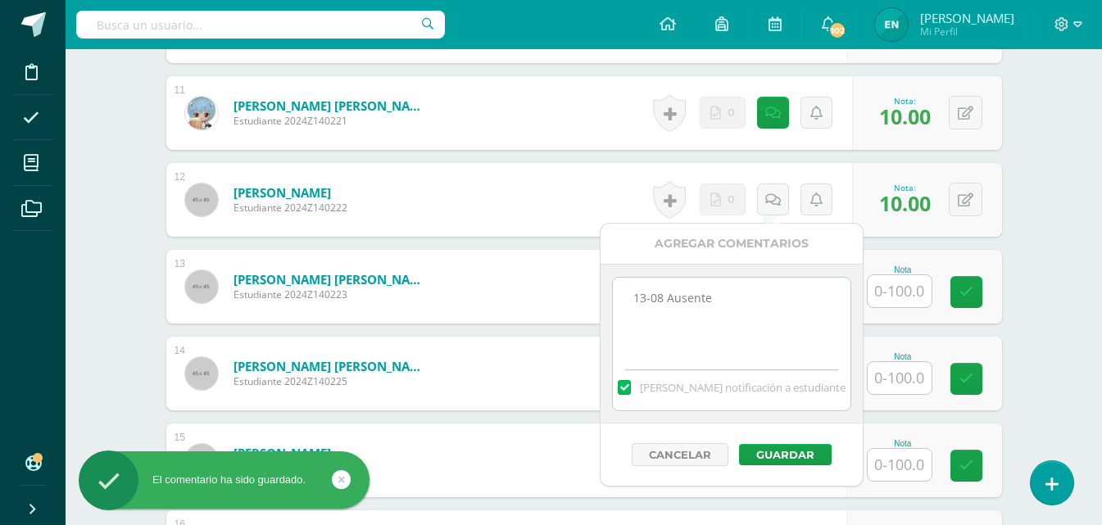
scroll to position [1475, 0]
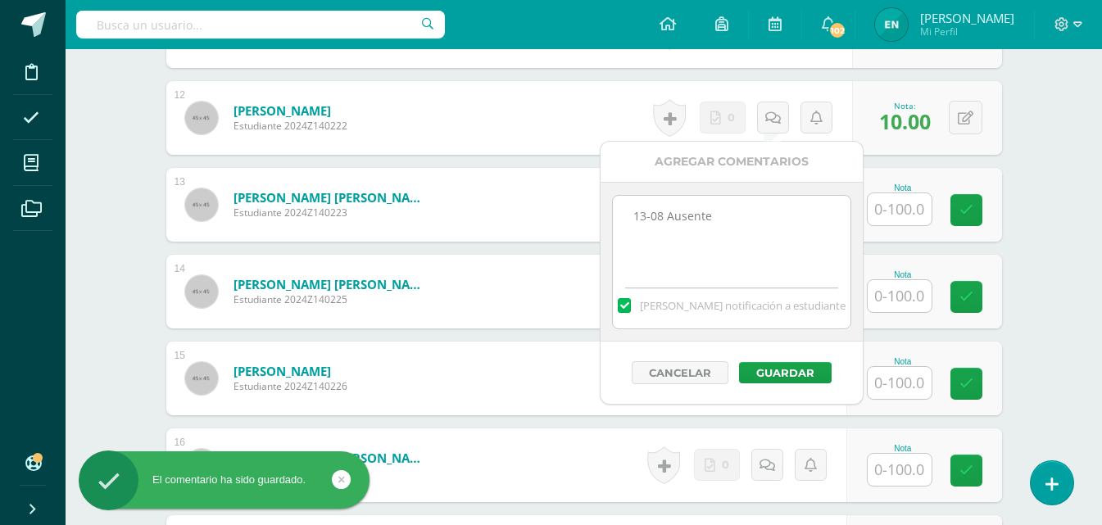
type textarea "13-08 Ausente"
click at [897, 220] on input "text" at bounding box center [900, 209] width 64 height 32
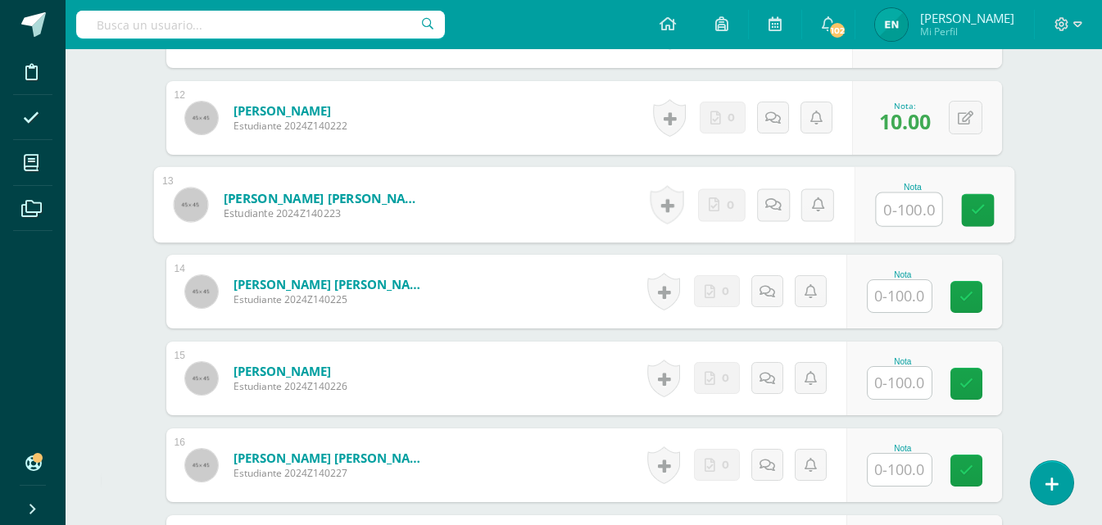
scroll to position [1311, 0]
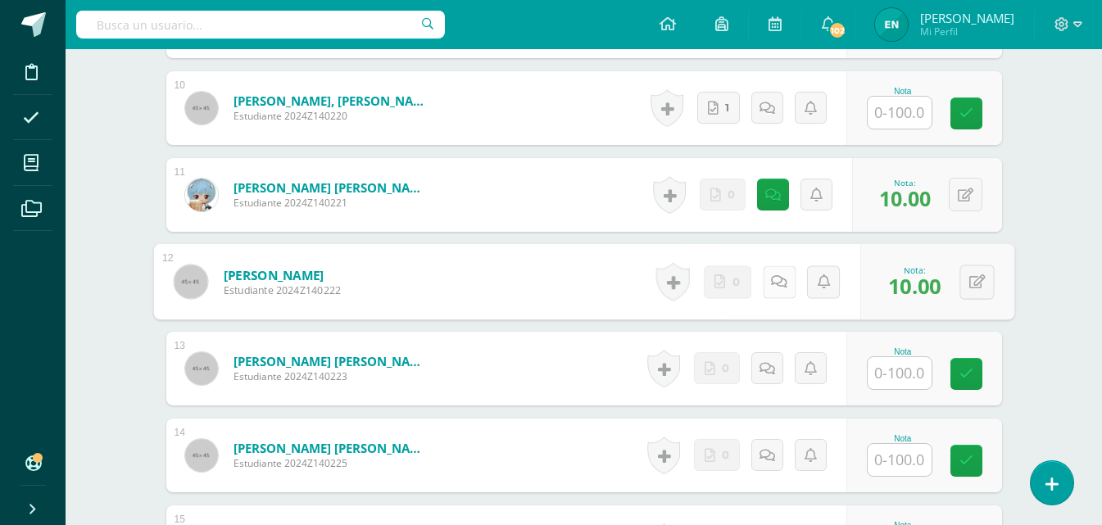
click at [773, 286] on icon at bounding box center [779, 281] width 16 height 14
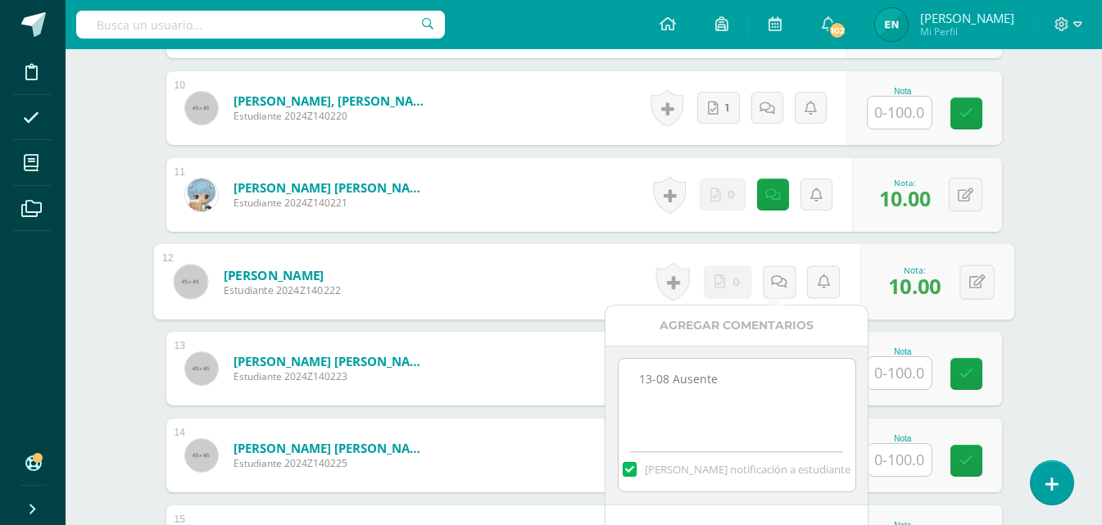
click at [751, 375] on textarea "13-08 Ausente" at bounding box center [737, 400] width 237 height 82
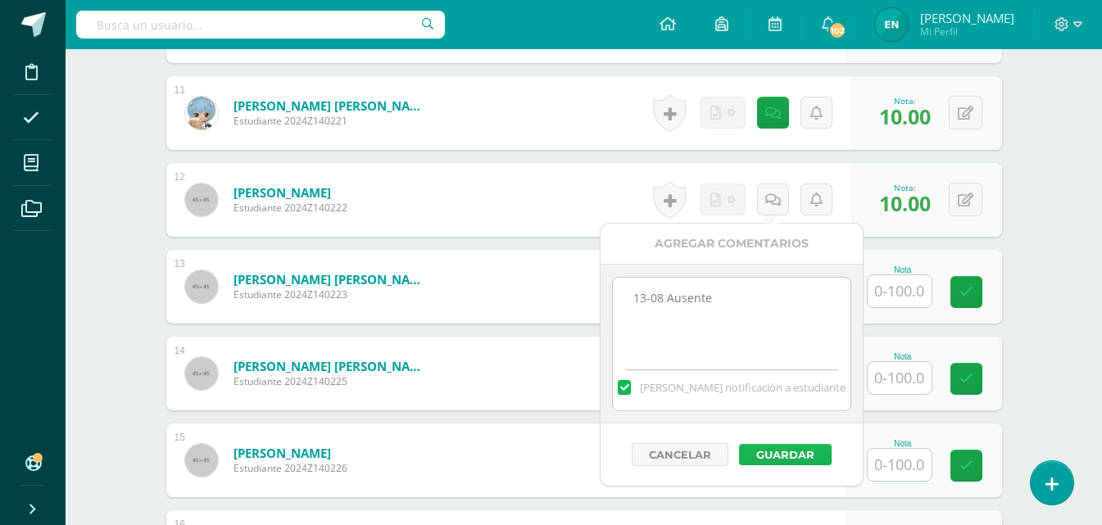
click at [810, 446] on button "Guardar" at bounding box center [785, 454] width 93 height 21
